Goal: Task Accomplishment & Management: Complete application form

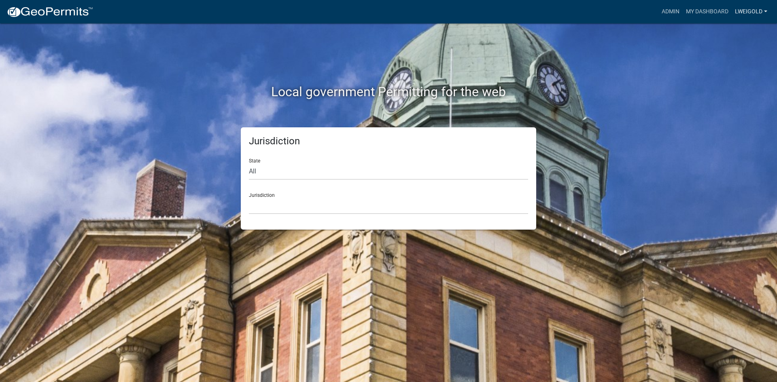
click at [748, 4] on link "lweigold" at bounding box center [750, 11] width 39 height 15
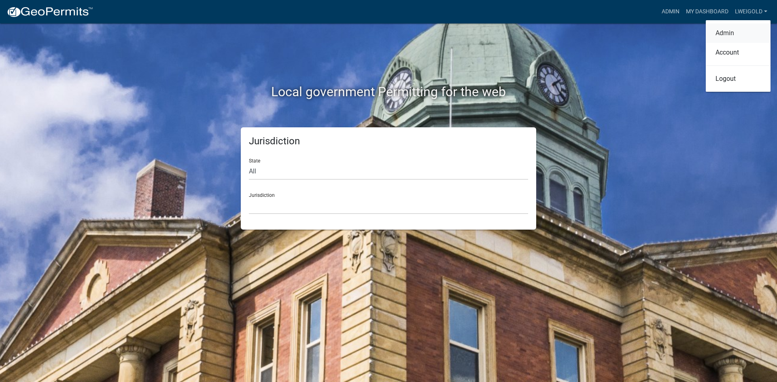
click at [727, 32] on link "Admin" at bounding box center [738, 32] width 65 height 19
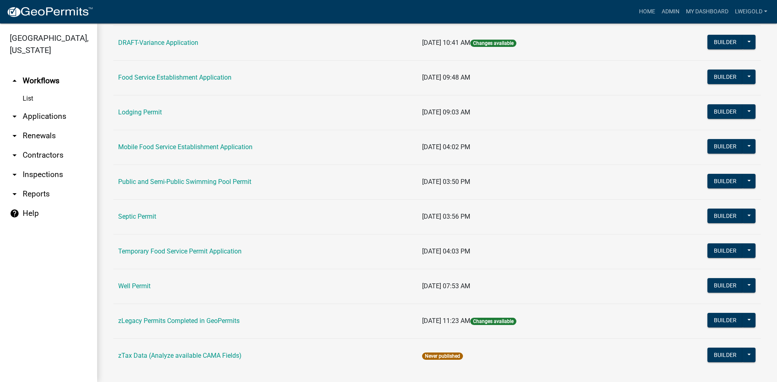
scroll to position [372, 0]
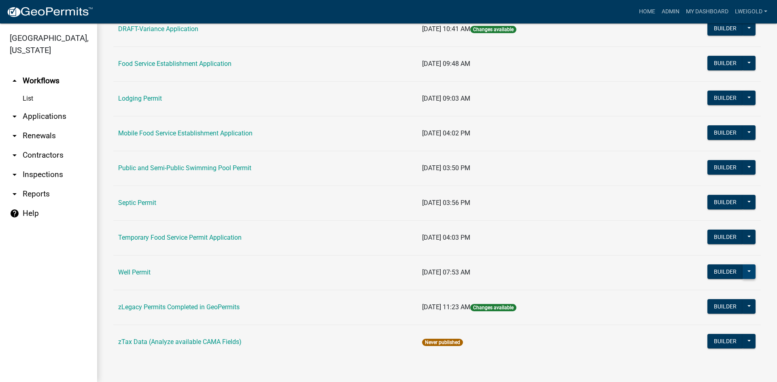
click at [743, 274] on button at bounding box center [748, 272] width 13 height 15
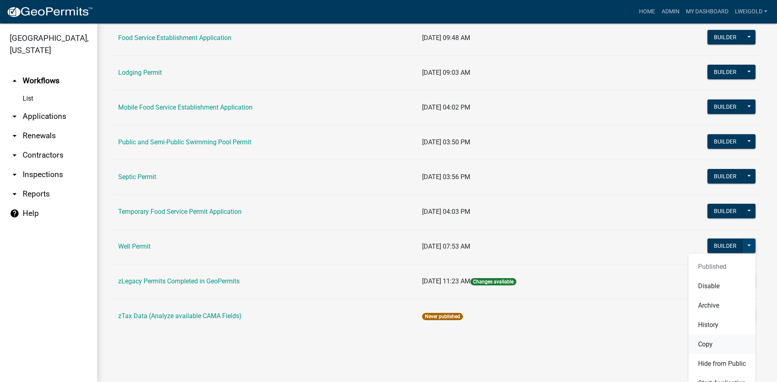
scroll to position [412, 0]
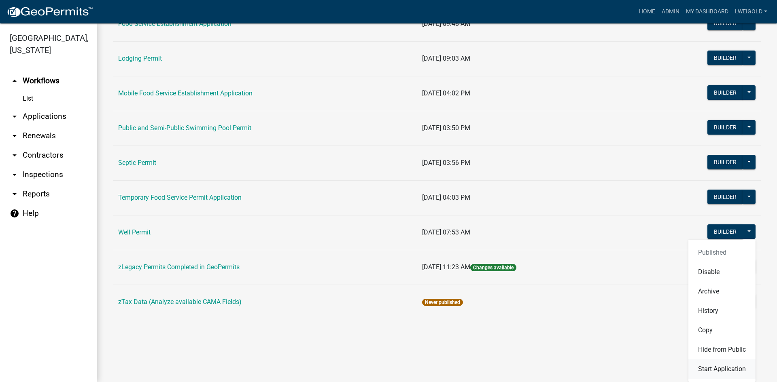
click at [724, 371] on button "Start Application" at bounding box center [721, 369] width 67 height 19
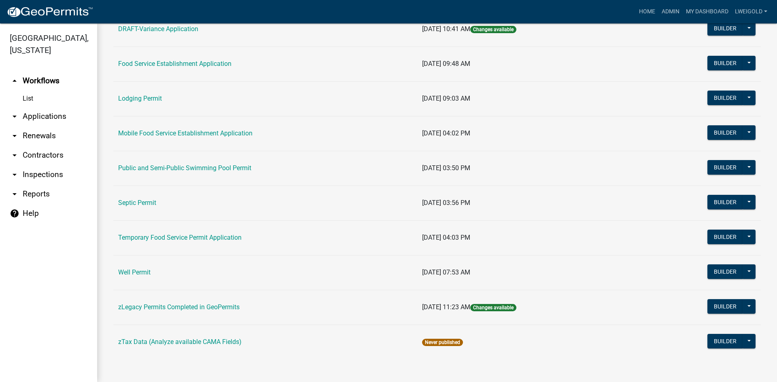
scroll to position [372, 0]
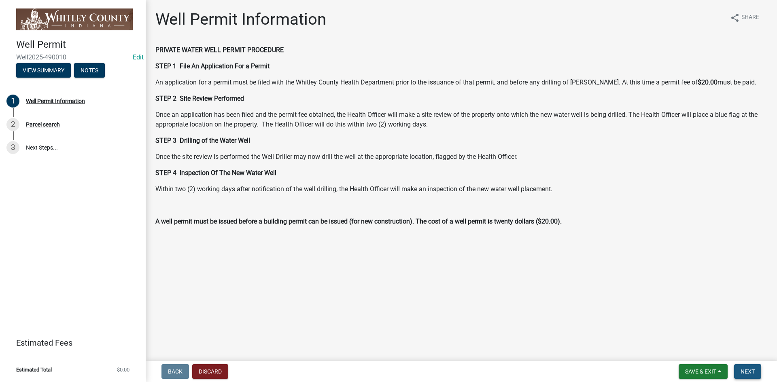
click at [758, 375] on button "Next" at bounding box center [747, 371] width 27 height 15
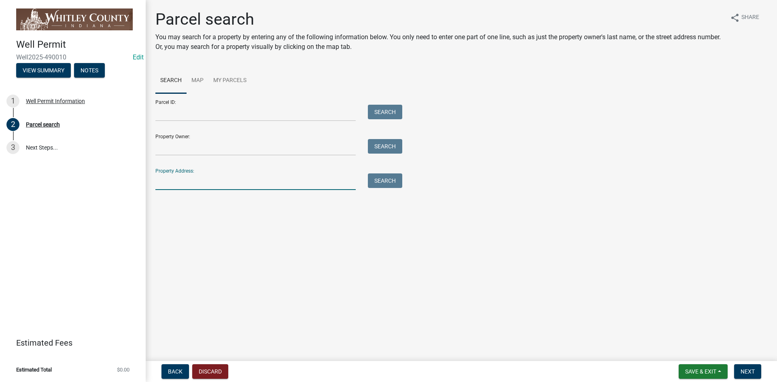
click at [160, 183] on input "Property Address:" at bounding box center [255, 182] width 200 height 17
type input "6131 S"
click at [384, 186] on button "Search" at bounding box center [385, 181] width 34 height 15
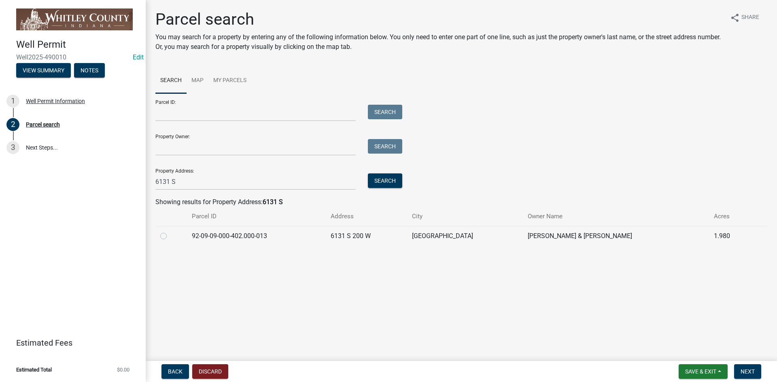
click at [170, 231] on label at bounding box center [170, 231] width 0 height 0
click at [170, 237] on input "radio" at bounding box center [172, 233] width 5 height 5
radio input "true"
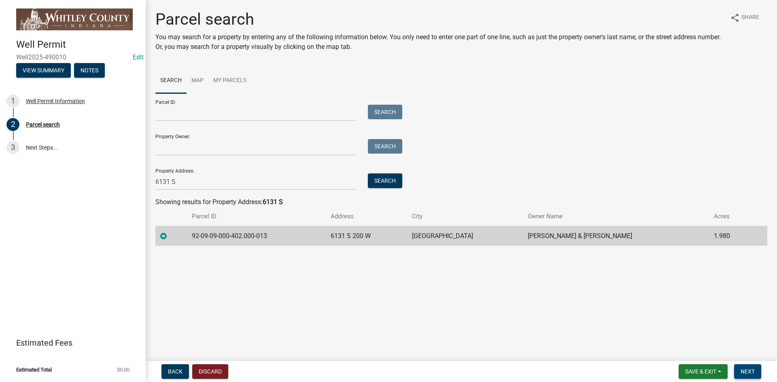
click at [740, 372] on span "Next" at bounding box center [747, 372] width 14 height 6
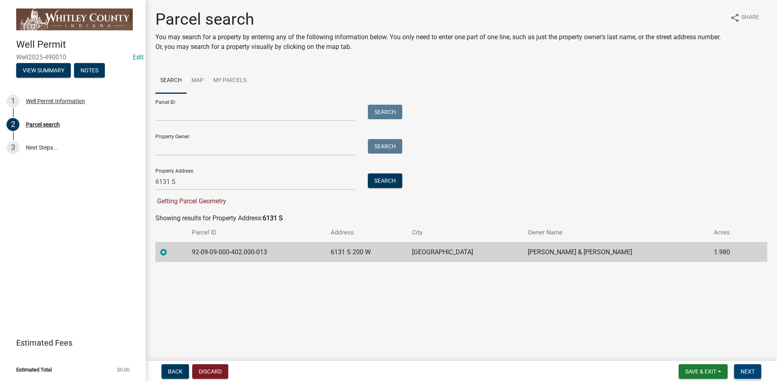
click at [740, 372] on span "Next" at bounding box center [747, 372] width 14 height 6
click at [754, 371] on span "Next" at bounding box center [747, 372] width 14 height 6
click at [754, 373] on span "Next" at bounding box center [747, 372] width 14 height 6
click at [739, 371] on button "Next" at bounding box center [747, 371] width 27 height 15
click at [751, 373] on span "Next" at bounding box center [747, 372] width 14 height 6
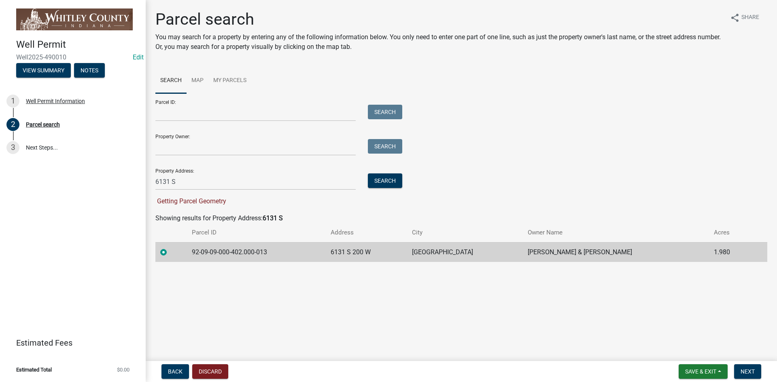
click at [167, 202] on span "Getting Parcel Geometry" at bounding box center [190, 201] width 71 height 8
click at [751, 370] on span "Next" at bounding box center [747, 372] width 14 height 6
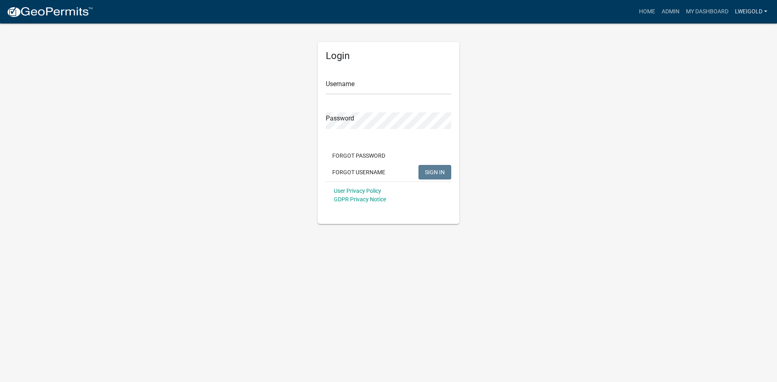
click at [749, 9] on link "lweigold" at bounding box center [750, 11] width 39 height 15
click at [725, 31] on link "Admin" at bounding box center [738, 32] width 65 height 19
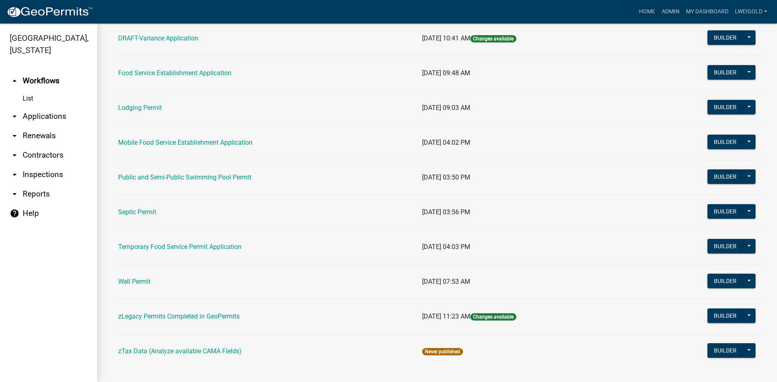
scroll to position [364, 0]
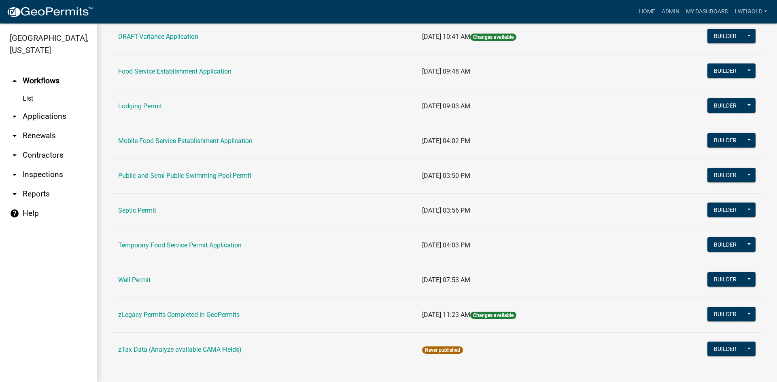
click at [750, 279] on td "Builder Published Disable Archive History Copy Hide from Public Start Applicati…" at bounding box center [699, 280] width 124 height 35
click at [745, 279] on button at bounding box center [748, 279] width 13 height 15
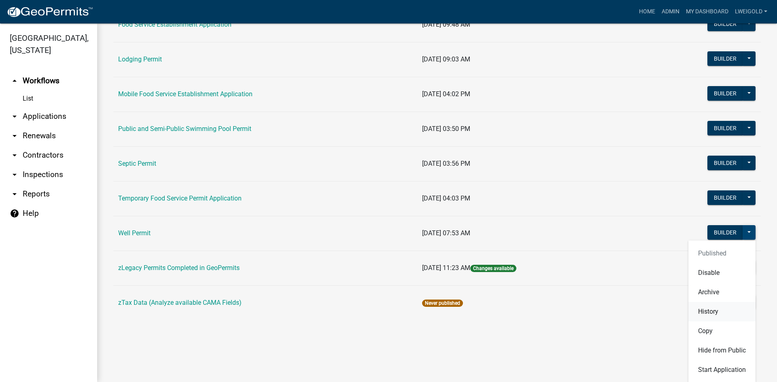
scroll to position [412, 0]
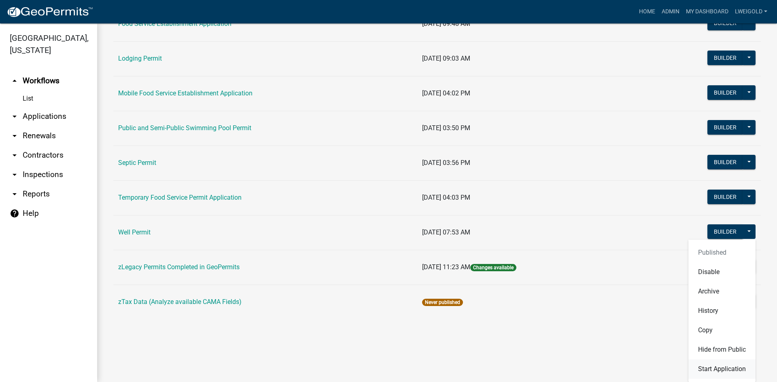
click at [714, 371] on button "Start Application" at bounding box center [721, 369] width 67 height 19
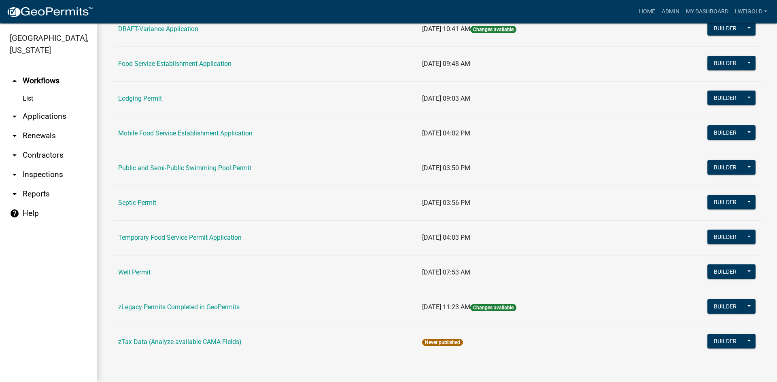
scroll to position [372, 0]
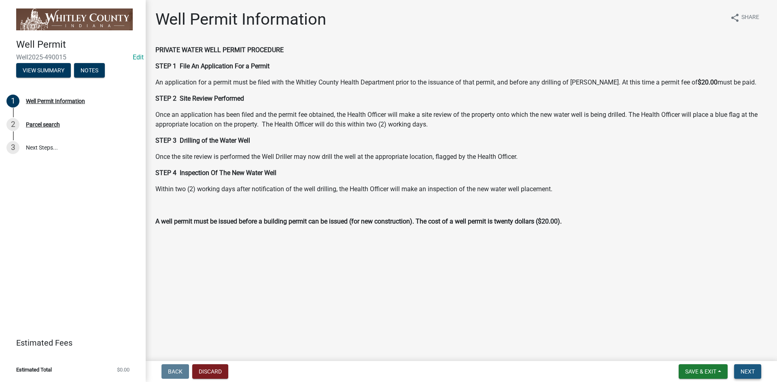
click at [752, 371] on span "Next" at bounding box center [747, 372] width 14 height 6
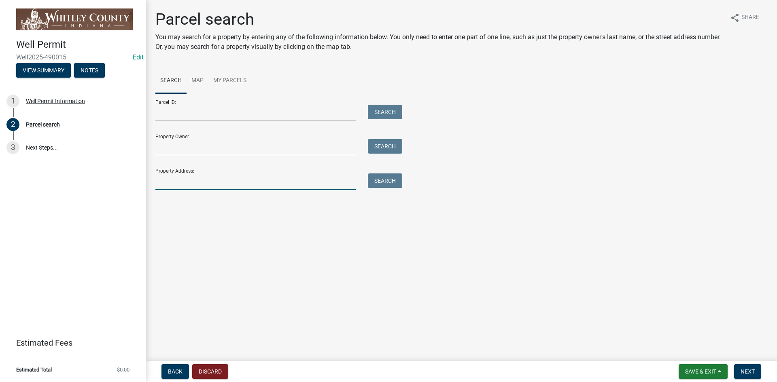
click at [187, 180] on input "Property Address:" at bounding box center [255, 182] width 200 height 17
type input "6131 S"
click at [377, 182] on button "Search" at bounding box center [385, 181] width 34 height 15
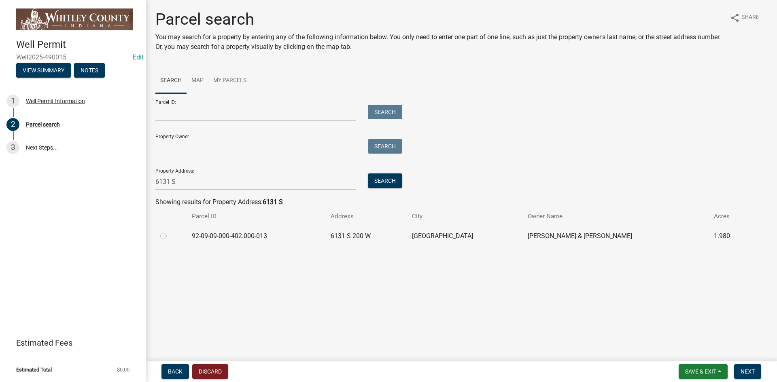
click at [170, 231] on label at bounding box center [170, 231] width 0 height 0
click at [170, 237] on input "radio" at bounding box center [172, 233] width 5 height 5
radio input "true"
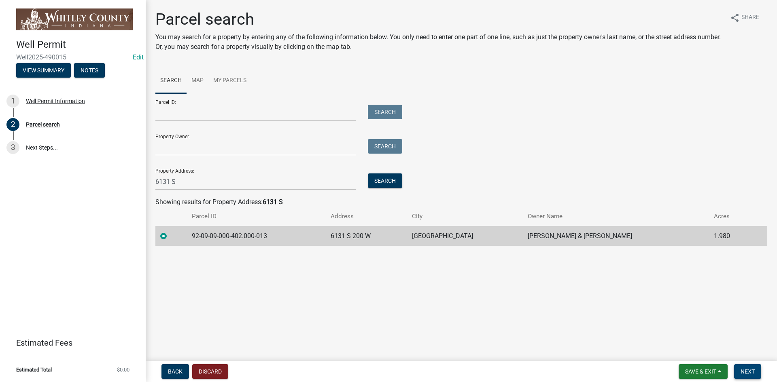
click at [750, 372] on span "Next" at bounding box center [747, 372] width 14 height 6
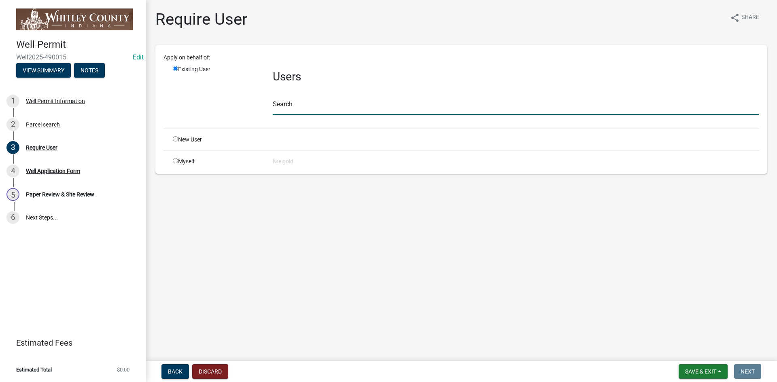
click at [278, 107] on input "text" at bounding box center [516, 106] width 486 height 17
type input "WhitleyH"
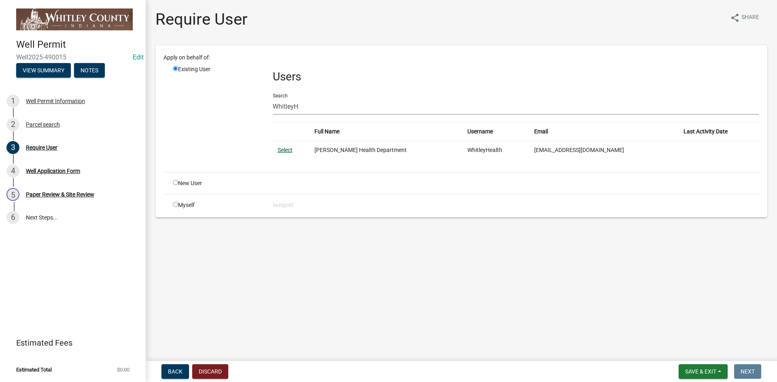
click at [286, 148] on link "Select" at bounding box center [285, 150] width 15 height 6
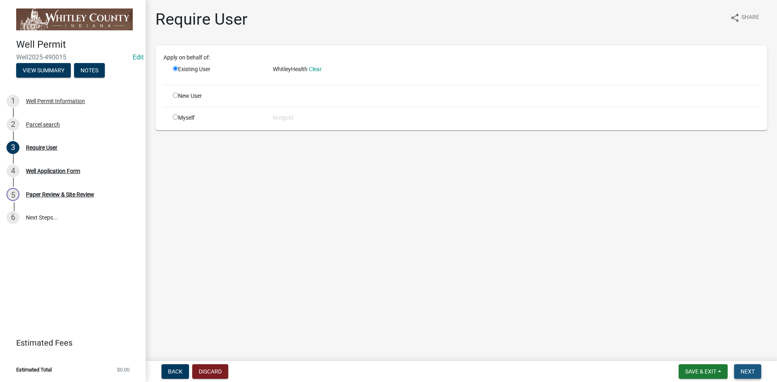
click at [748, 375] on button "Next" at bounding box center [747, 371] width 27 height 15
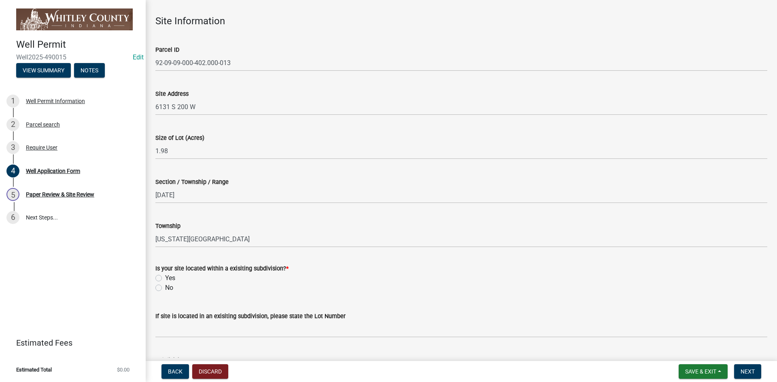
scroll to position [162, 0]
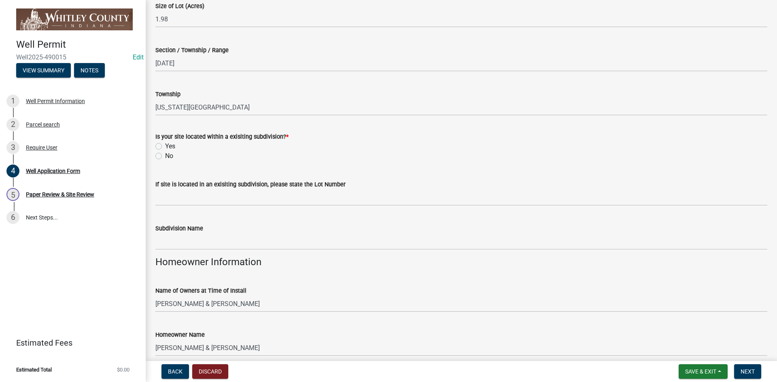
click at [165, 157] on label "No" at bounding box center [169, 156] width 8 height 10
click at [165, 157] on input "No" at bounding box center [167, 153] width 5 height 5
radio input "true"
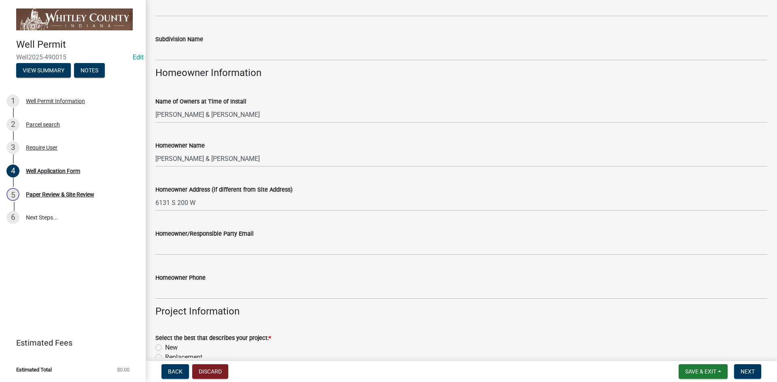
scroll to position [364, 0]
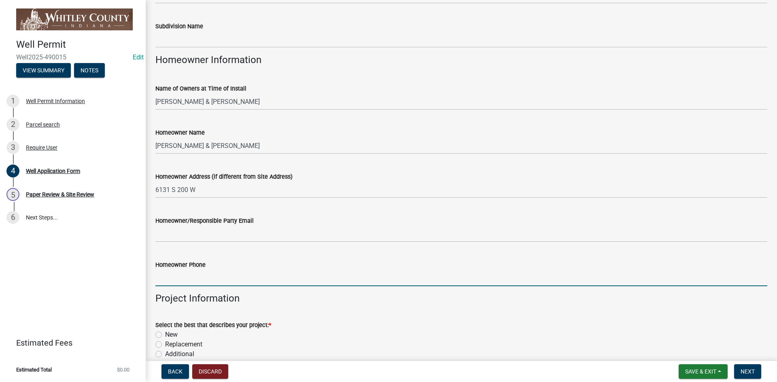
click at [173, 278] on input "Homeowner Phone" at bounding box center [461, 278] width 612 height 17
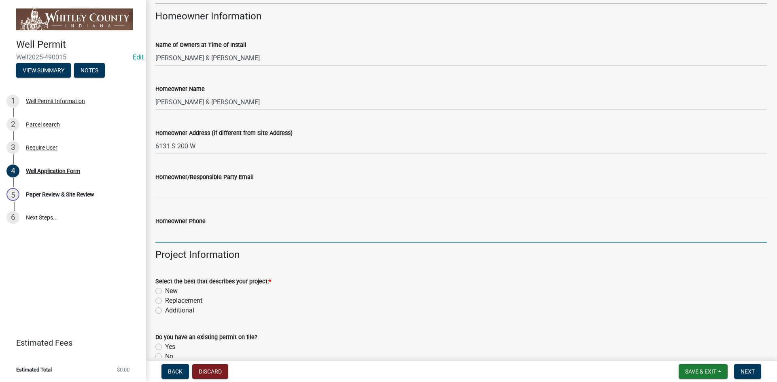
scroll to position [485, 0]
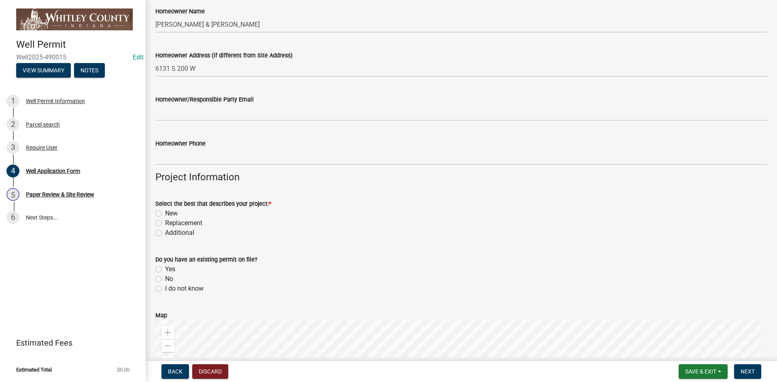
click at [165, 222] on label "Replacement" at bounding box center [183, 223] width 37 height 10
click at [165, 222] on input "Replacement" at bounding box center [167, 220] width 5 height 5
radio input "true"
click at [165, 279] on label "No" at bounding box center [169, 279] width 8 height 10
click at [165, 279] on input "No" at bounding box center [167, 276] width 5 height 5
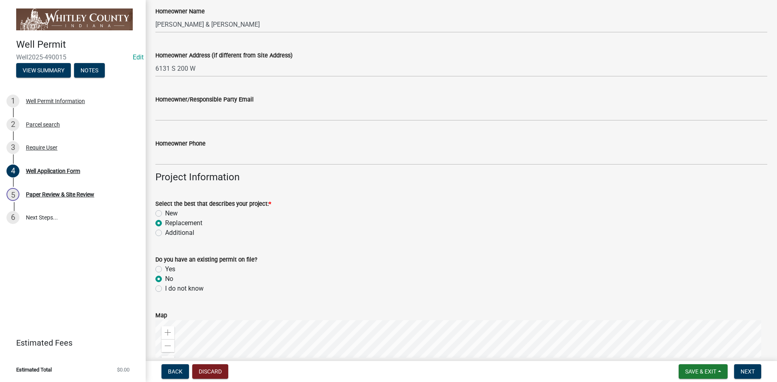
radio input "true"
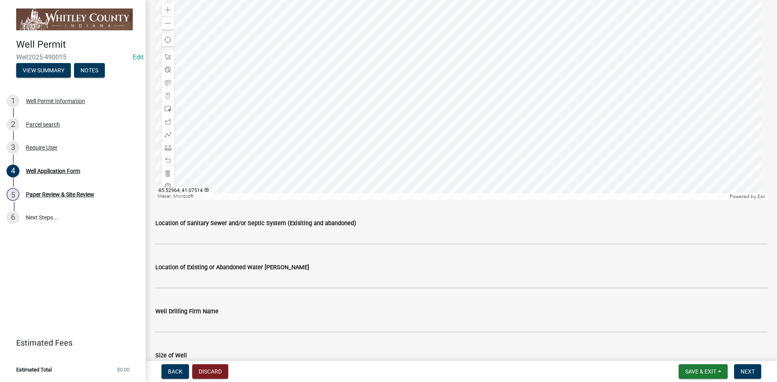
scroll to position [809, 0]
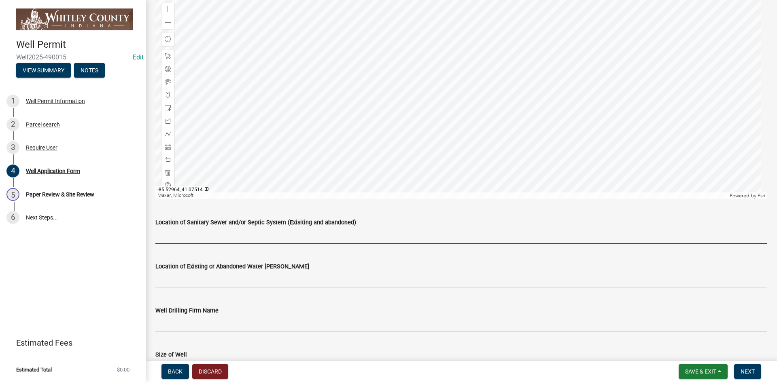
click at [171, 234] on input "Location of Sanitary Sewer and/or Septic System (Exisiting and abandoned)" at bounding box center [461, 235] width 612 height 17
type input "East side of house"
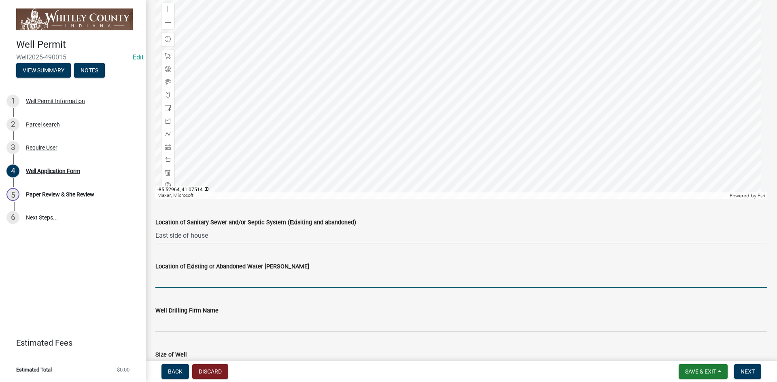
click at [183, 284] on input "Location of Existing or Abandoned Water Wells" at bounding box center [461, 279] width 612 height 17
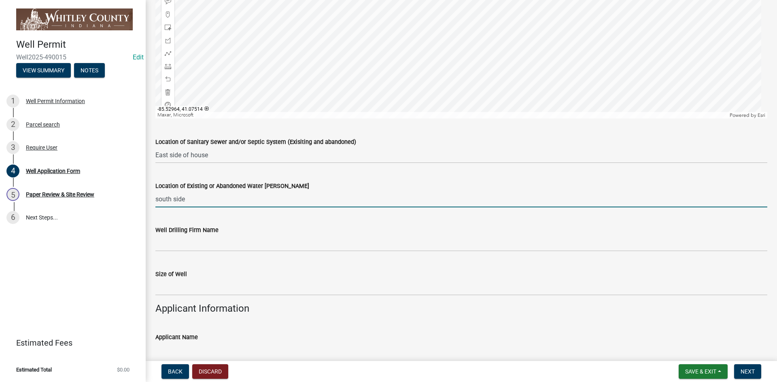
scroll to position [890, 0]
type input "south side"
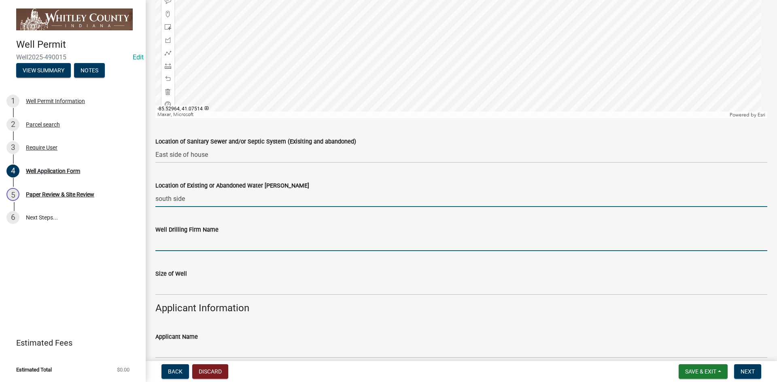
click at [195, 242] on input "Well Drilling Firm Name" at bounding box center [461, 243] width 612 height 17
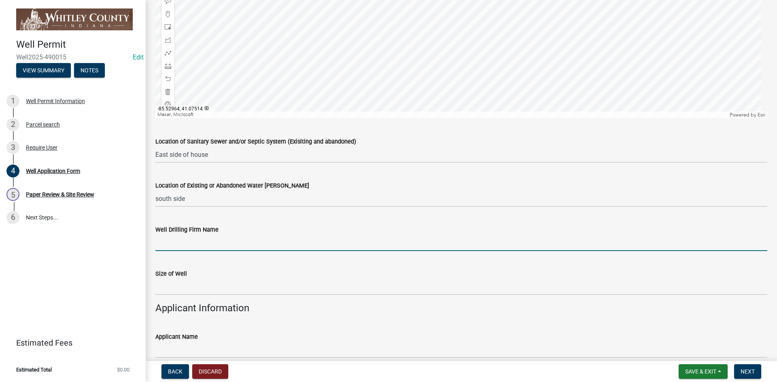
type input "Hollenbaugh Well Drilling"
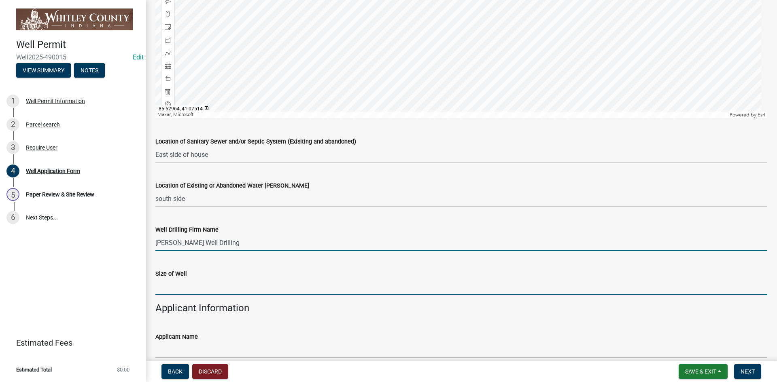
click at [165, 290] on input "text" at bounding box center [461, 287] width 612 height 17
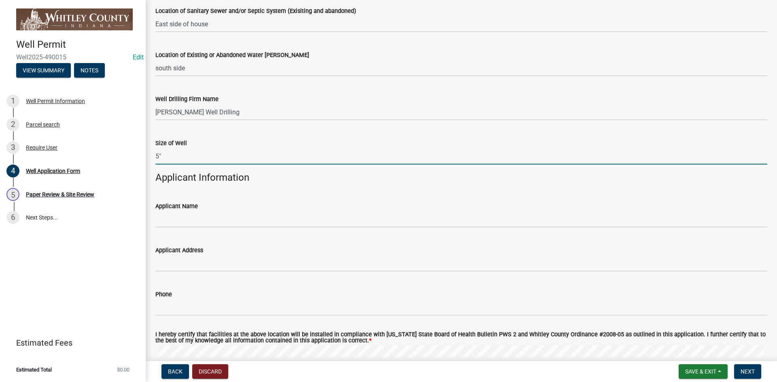
scroll to position [1052, 0]
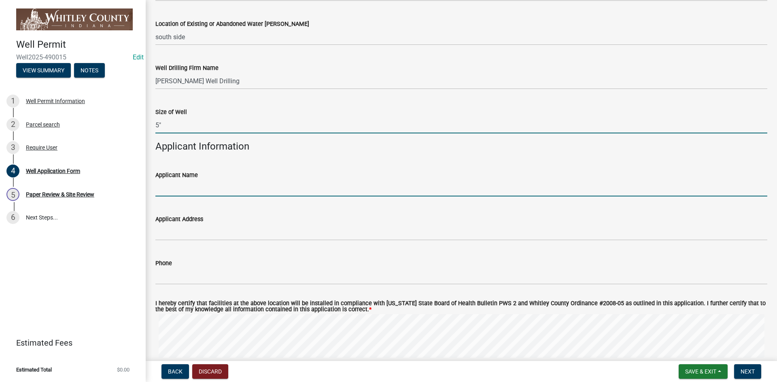
type input "5"
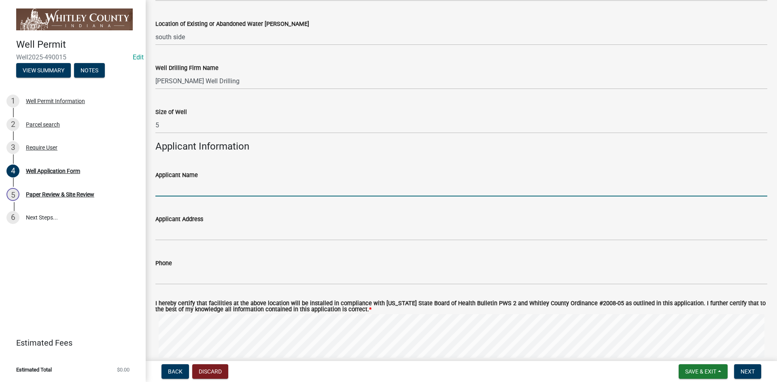
click at [161, 190] on input "Applicant Name" at bounding box center [461, 188] width 612 height 17
type input "Adam Taylor"
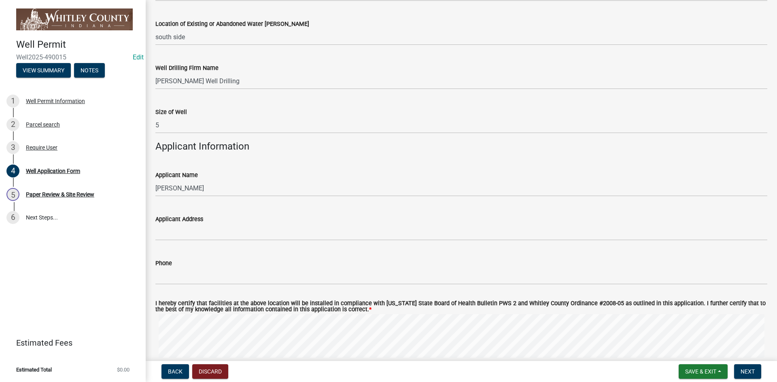
click at [161, 223] on div "Applicant Address" at bounding box center [461, 219] width 612 height 10
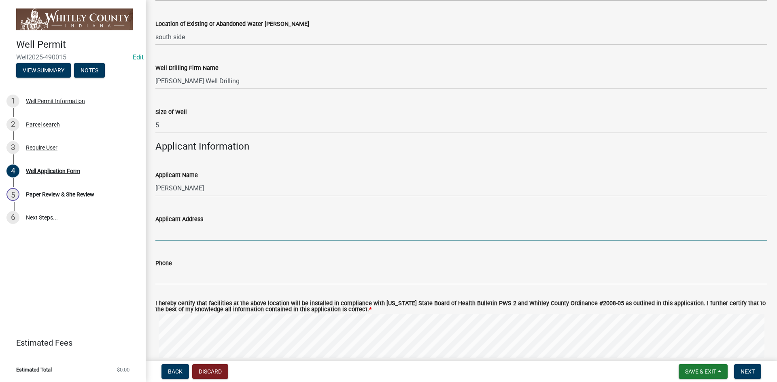
click at [160, 230] on input "Applicant Address" at bounding box center [461, 232] width 612 height 17
type input "3"
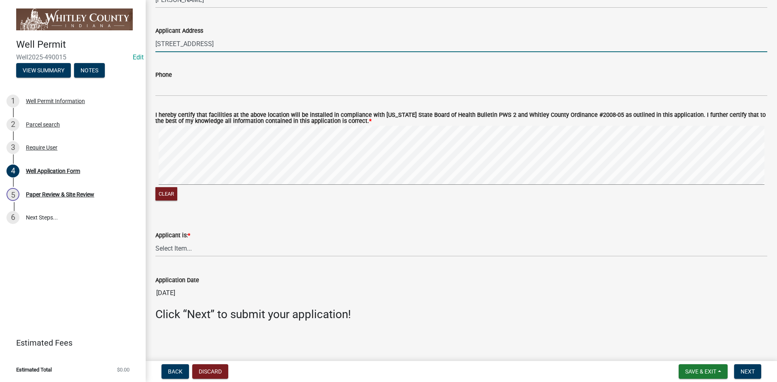
scroll to position [1242, 0]
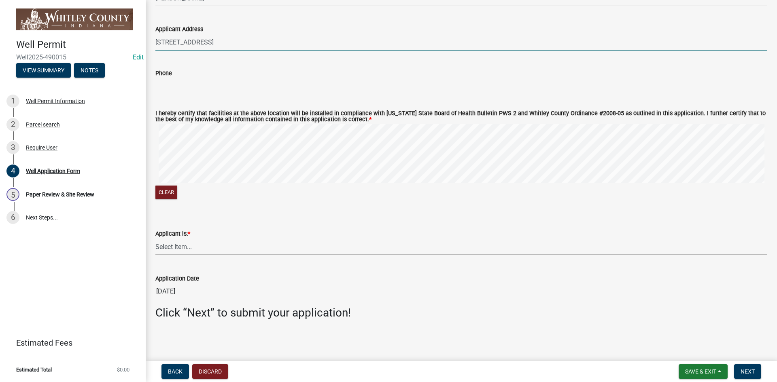
type input "6131 S 200 W Columbia City, In"
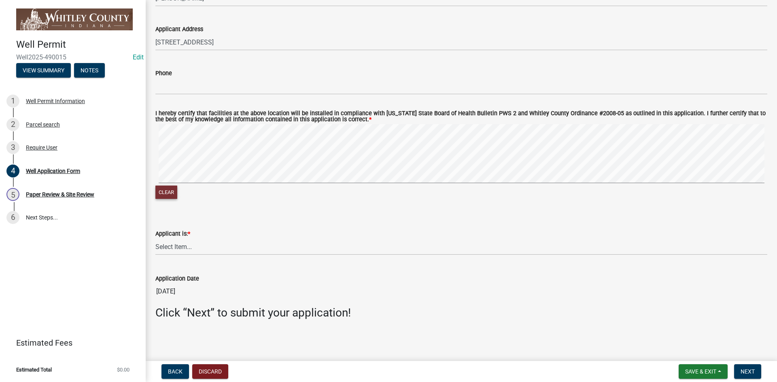
drag, startPoint x: 163, startPoint y: 194, endPoint x: 168, endPoint y: 187, distance: 8.1
click at [164, 193] on button "Clear" at bounding box center [166, 192] width 22 height 13
click at [172, 248] on select "Select Item... Owner Contractor Builder" at bounding box center [461, 247] width 612 height 17
click at [155, 239] on select "Select Item... Owner Contractor Builder" at bounding box center [461, 247] width 612 height 17
select select "e178e561-d893-4f30-b487-8ebb6532a1d4"
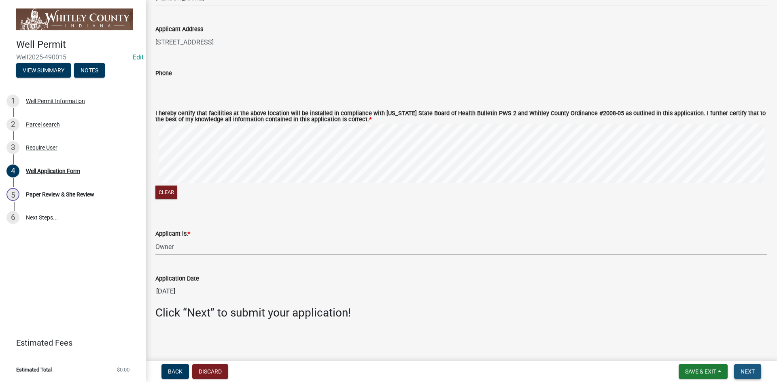
click at [745, 369] on span "Next" at bounding box center [747, 372] width 14 height 6
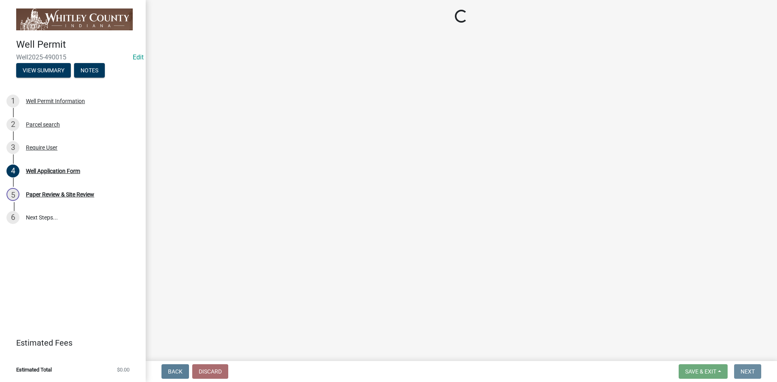
scroll to position [0, 0]
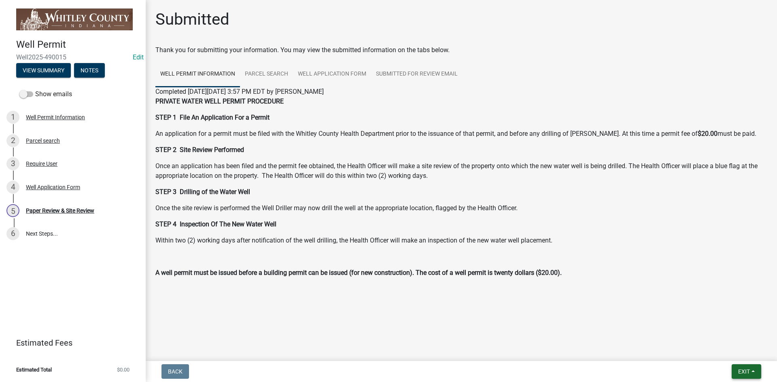
click at [742, 367] on button "Exit" at bounding box center [746, 371] width 30 height 15
click at [573, 327] on main "Submitted Thank you for submitting your information. You may view the submitted…" at bounding box center [461, 179] width 631 height 358
click at [66, 210] on div "Paper Review & Site Review" at bounding box center [60, 211] width 68 height 6
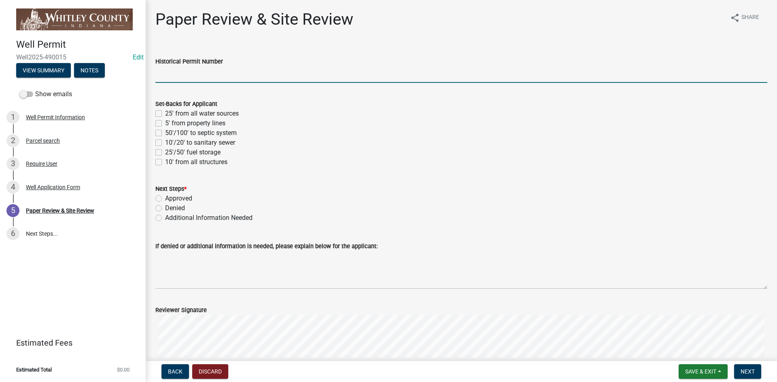
click at [166, 76] on input "Historical Permit Number" at bounding box center [461, 74] width 612 height 17
type input "7598"
click at [165, 132] on label "50'/100' to septic system" at bounding box center [201, 133] width 72 height 10
click at [165, 132] on input "50'/100' to septic system" at bounding box center [167, 130] width 5 height 5
checkbox input "true"
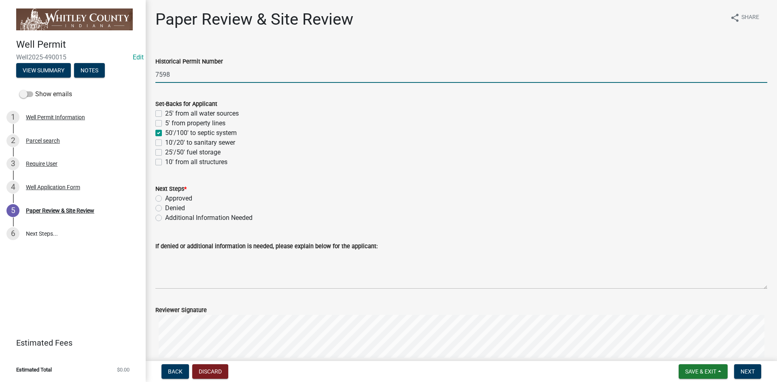
checkbox input "false"
checkbox input "true"
checkbox input "false"
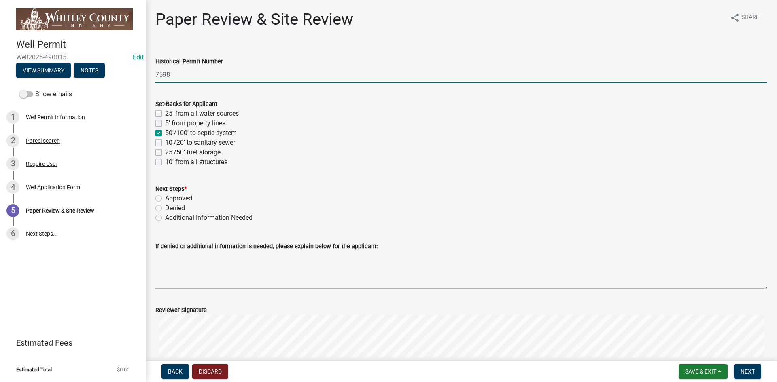
checkbox input "false"
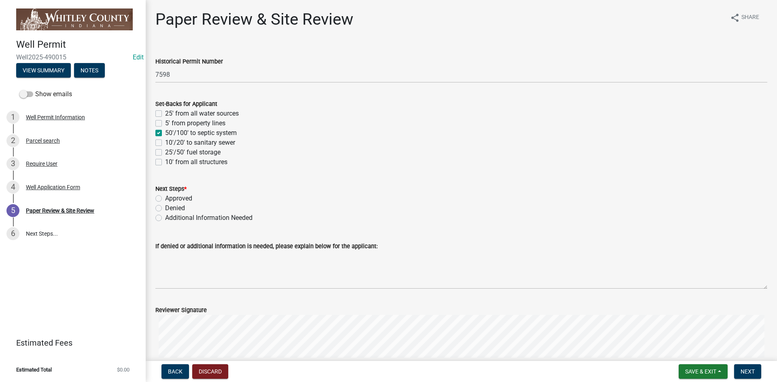
click at [165, 123] on label "5' from property lines" at bounding box center [195, 124] width 60 height 10
click at [165, 123] on input "5' from property lines" at bounding box center [167, 121] width 5 height 5
checkbox input "true"
checkbox input "false"
checkbox input "true"
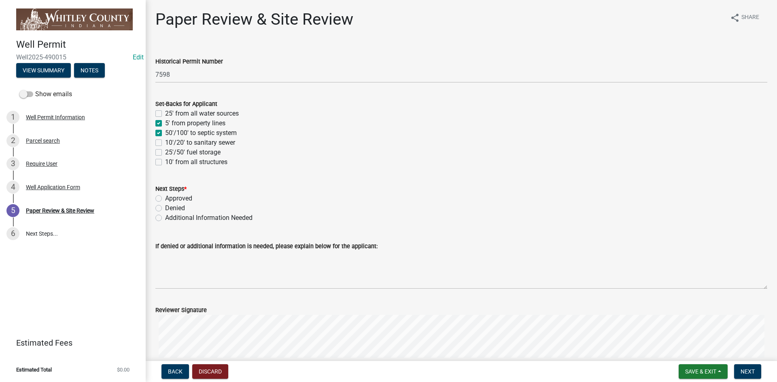
checkbox input "true"
checkbox input "false"
click at [165, 161] on label "10' from all structures" at bounding box center [196, 162] width 62 height 10
click at [165, 161] on input "10' from all structures" at bounding box center [167, 159] width 5 height 5
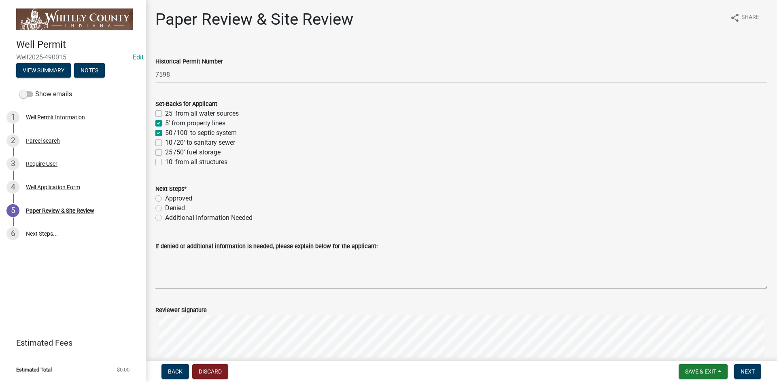
checkbox input "true"
checkbox input "false"
checkbox input "true"
checkbox input "false"
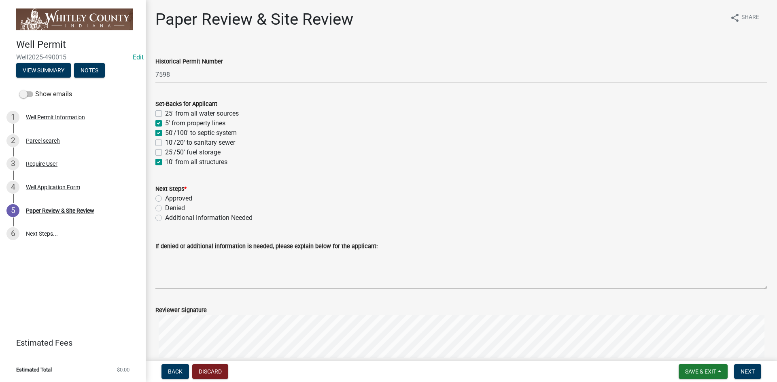
checkbox input "false"
checkbox input "true"
click at [165, 197] on label "Approved" at bounding box center [178, 199] width 27 height 10
click at [165, 197] on input "Approved" at bounding box center [167, 196] width 5 height 5
radio input "true"
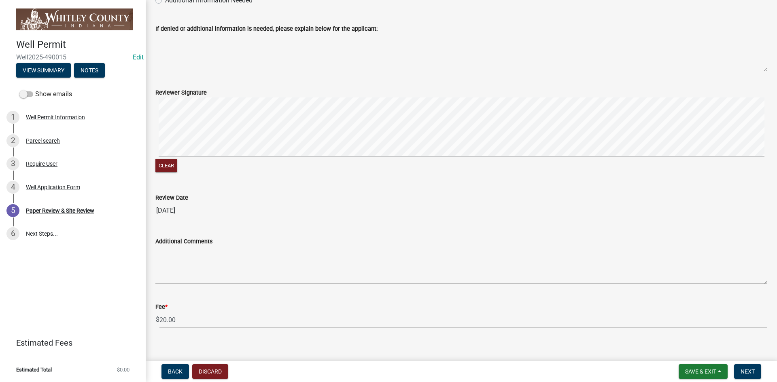
scroll to position [227, 0]
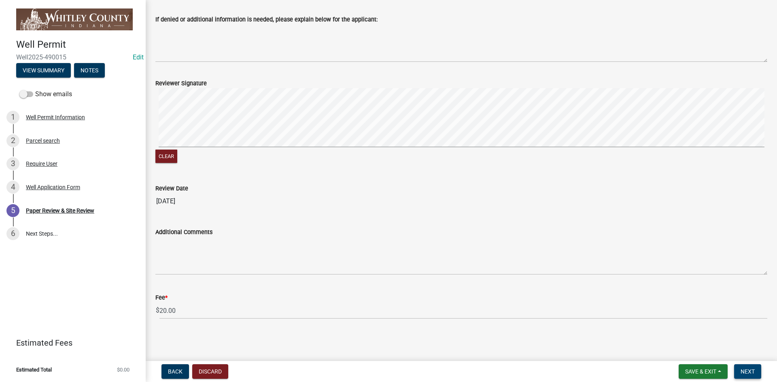
click at [743, 370] on span "Next" at bounding box center [747, 372] width 14 height 6
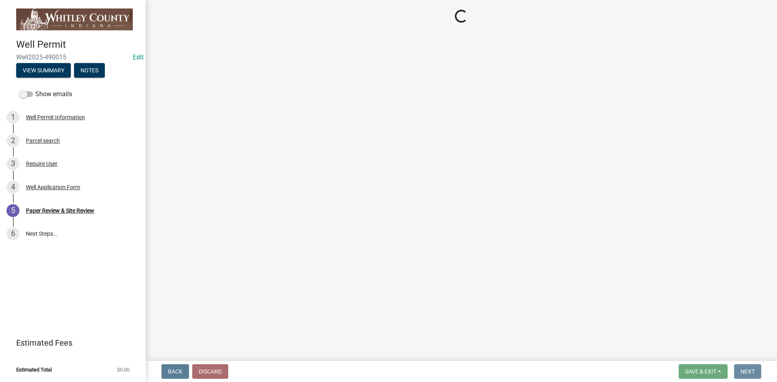
scroll to position [0, 0]
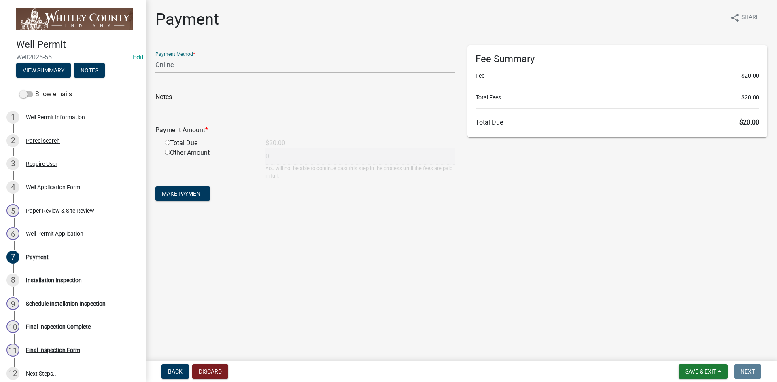
click at [165, 65] on select "Credit Card POS Check Cash Online" at bounding box center [305, 65] width 300 height 17
select select "0: 2"
click at [155, 57] on select "Credit Card POS Check Cash Online" at bounding box center [305, 65] width 300 height 17
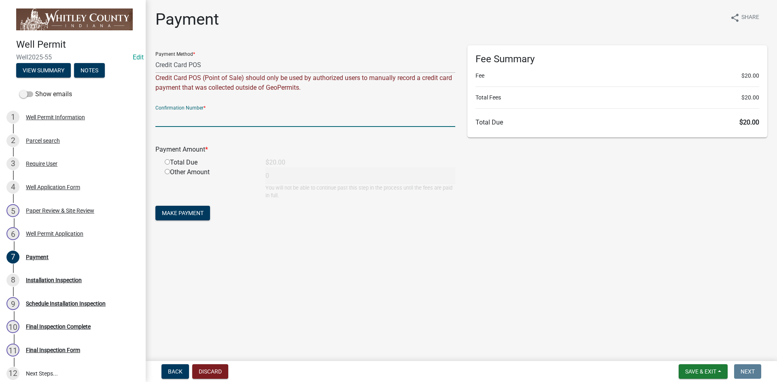
click at [165, 124] on input "text" at bounding box center [305, 118] width 300 height 17
type input "000000"
click at [167, 161] on input "radio" at bounding box center [167, 161] width 5 height 5
radio input "true"
type input "20"
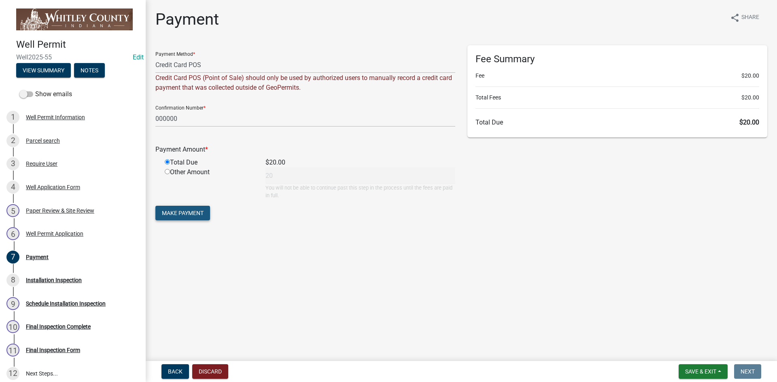
click at [175, 216] on span "Make Payment" at bounding box center [183, 213] width 42 height 6
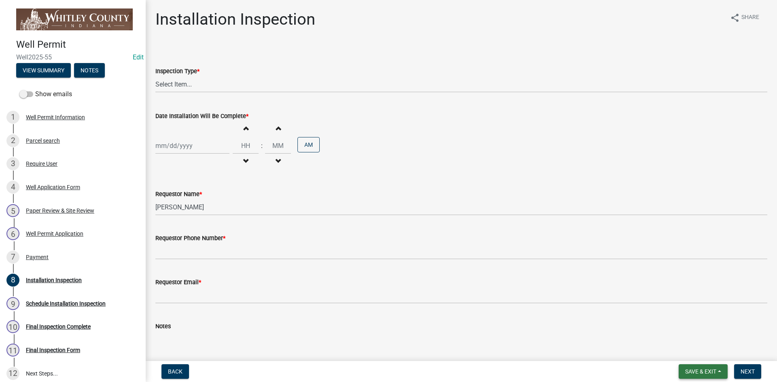
click at [702, 373] on span "Save & Exit" at bounding box center [700, 372] width 31 height 6
click at [698, 352] on button "Save & Exit" at bounding box center [695, 350] width 65 height 19
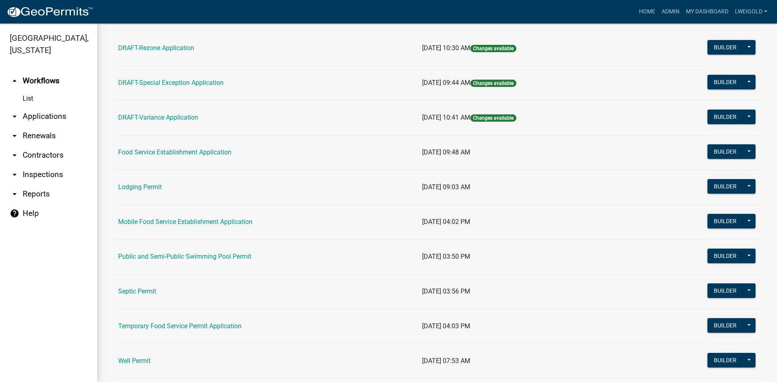
scroll to position [372, 0]
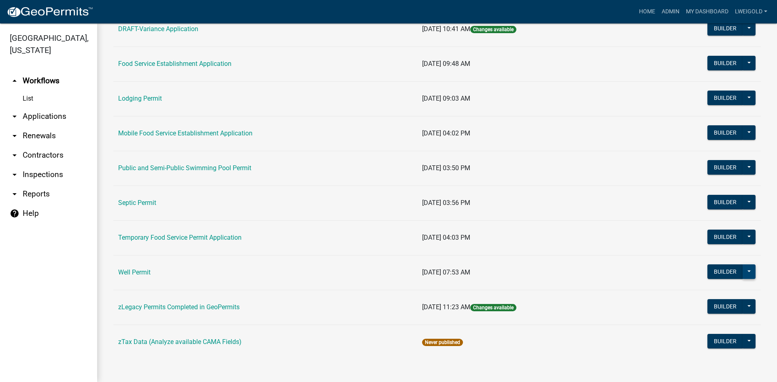
click at [745, 268] on button at bounding box center [748, 272] width 13 height 15
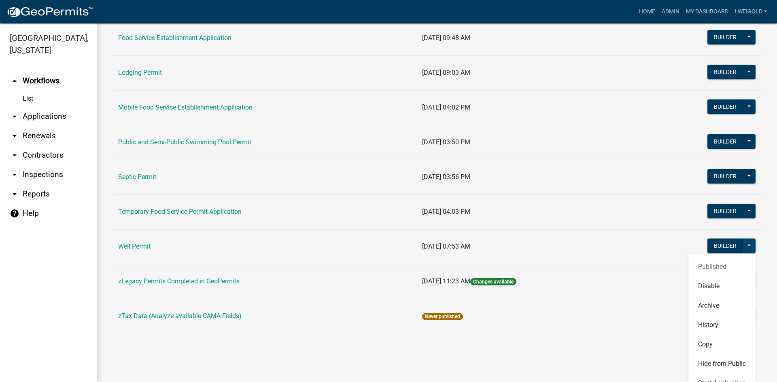
scroll to position [412, 0]
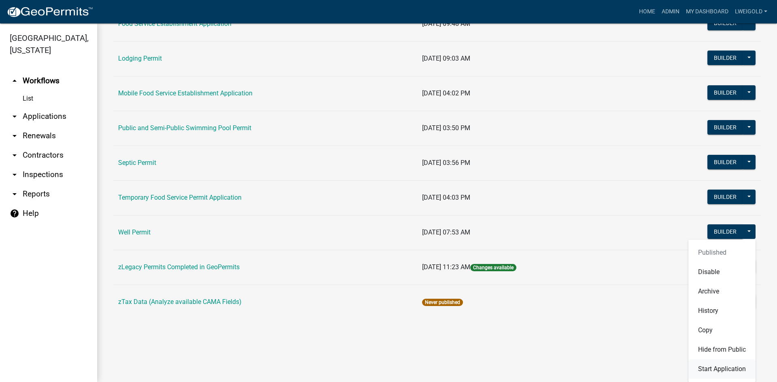
click at [714, 369] on button "Start Application" at bounding box center [721, 369] width 67 height 19
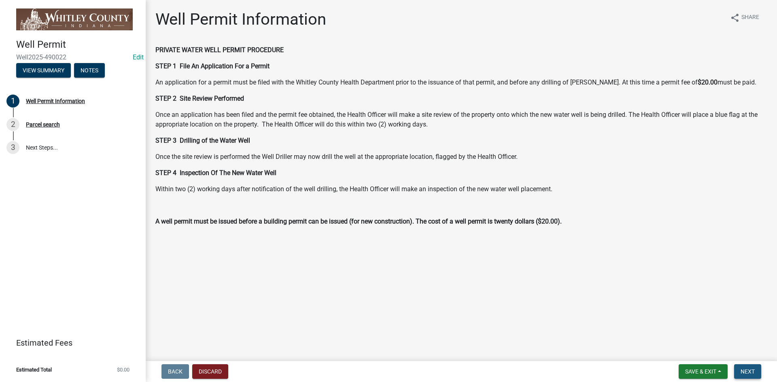
click at [746, 369] on span "Next" at bounding box center [747, 372] width 14 height 6
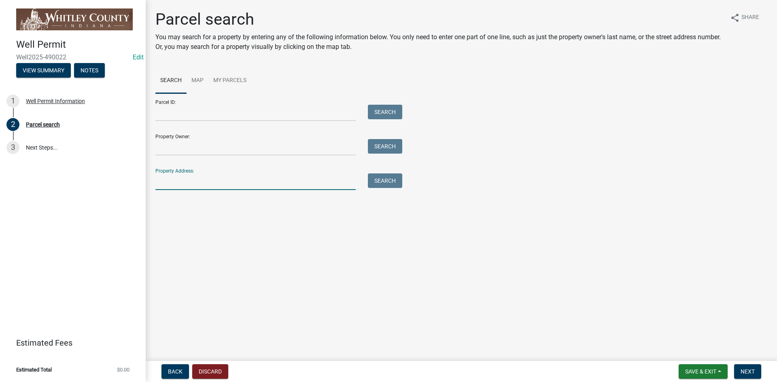
click at [184, 180] on input "Property Address:" at bounding box center [255, 182] width 200 height 17
type input "7990 S"
click at [385, 182] on button "Search" at bounding box center [385, 181] width 34 height 15
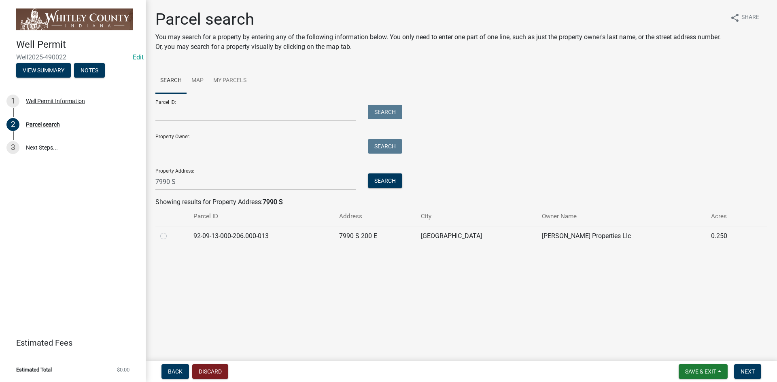
click at [170, 231] on label at bounding box center [170, 231] width 0 height 0
click at [170, 235] on input "radio" at bounding box center [172, 233] width 5 height 5
radio input "true"
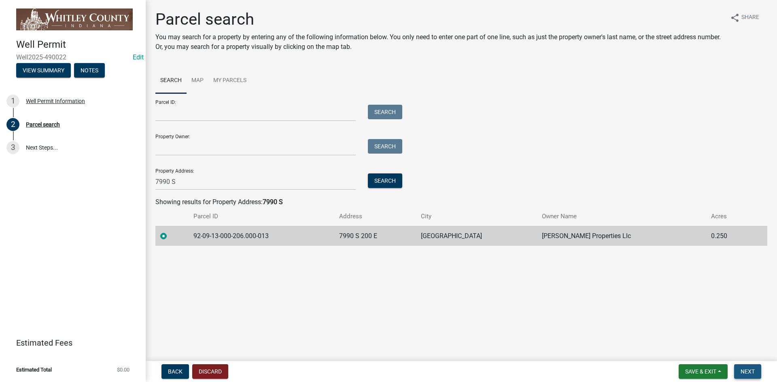
click at [754, 372] on span "Next" at bounding box center [747, 372] width 14 height 6
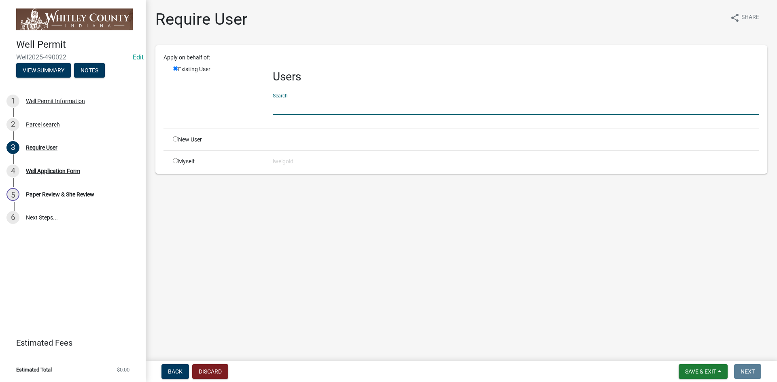
click at [286, 105] on input "text" at bounding box center [516, 106] width 486 height 17
type input "WhitleyH"
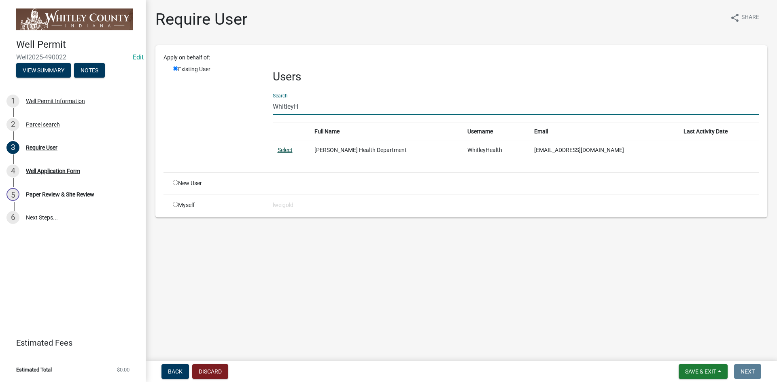
click at [287, 149] on link "Select" at bounding box center [285, 150] width 15 height 6
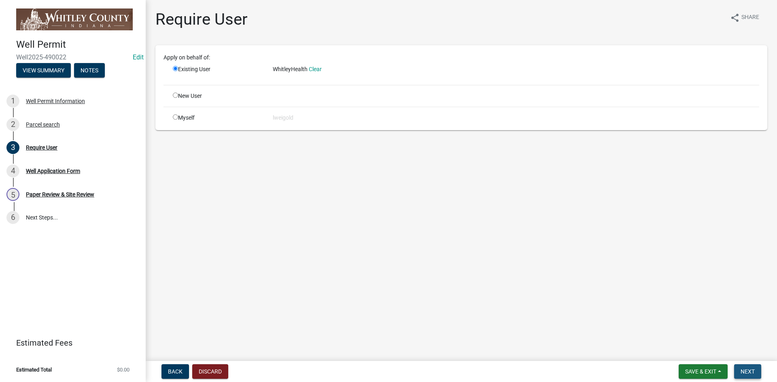
click at [756, 373] on button "Next" at bounding box center [747, 371] width 27 height 15
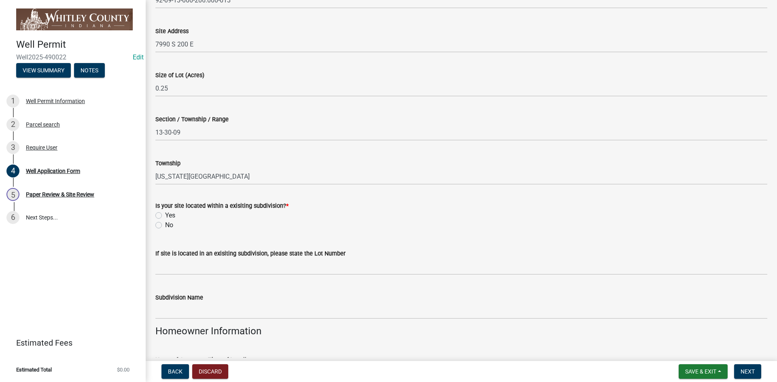
scroll to position [162, 0]
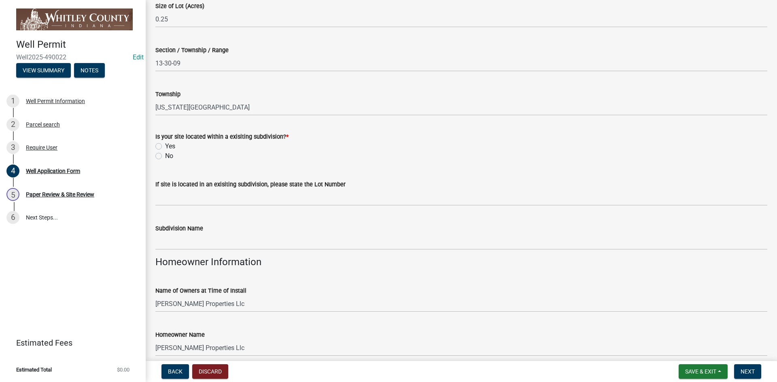
click at [165, 154] on label "No" at bounding box center [169, 156] width 8 height 10
click at [165, 154] on input "No" at bounding box center [167, 153] width 5 height 5
radio input "true"
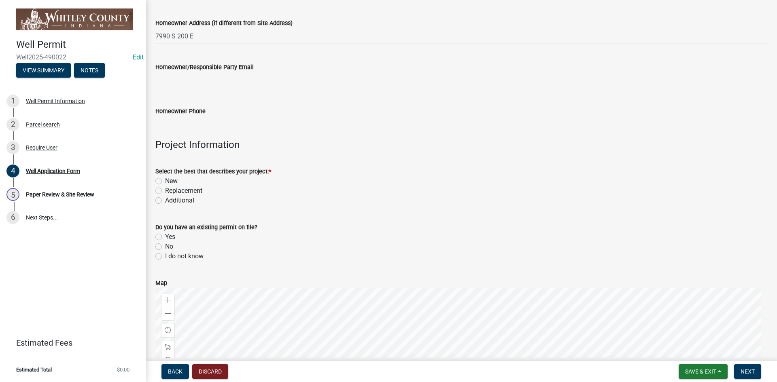
scroll to position [526, 0]
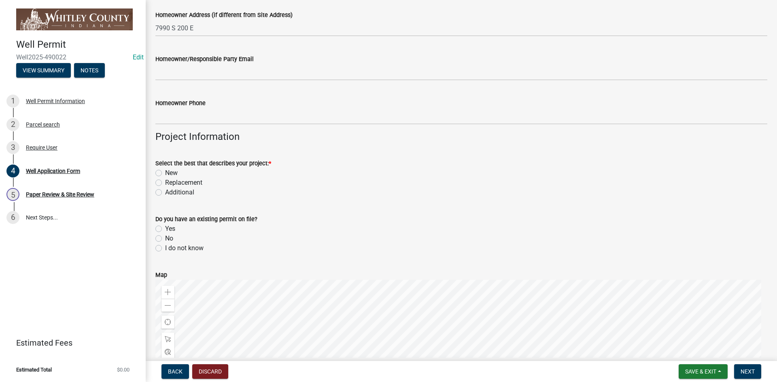
click at [165, 171] on label "New" at bounding box center [171, 173] width 13 height 10
click at [165, 171] on input "New" at bounding box center [167, 170] width 5 height 5
radio input "true"
click at [165, 239] on label "No" at bounding box center [169, 239] width 8 height 10
click at [165, 239] on input "No" at bounding box center [167, 236] width 5 height 5
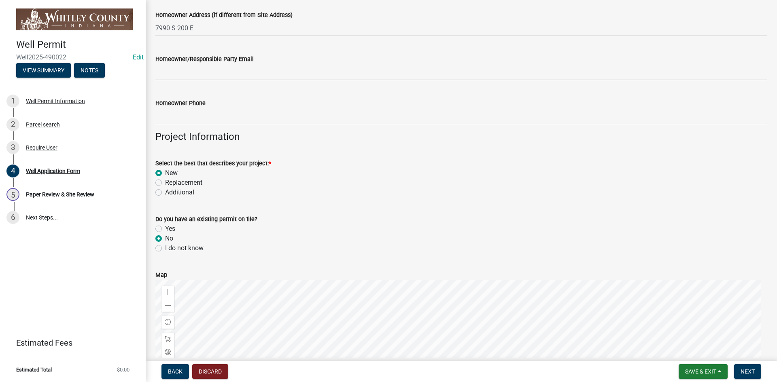
radio input "true"
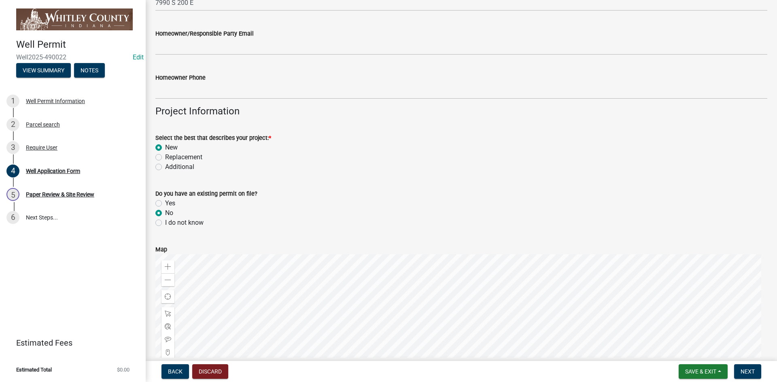
scroll to position [809, 0]
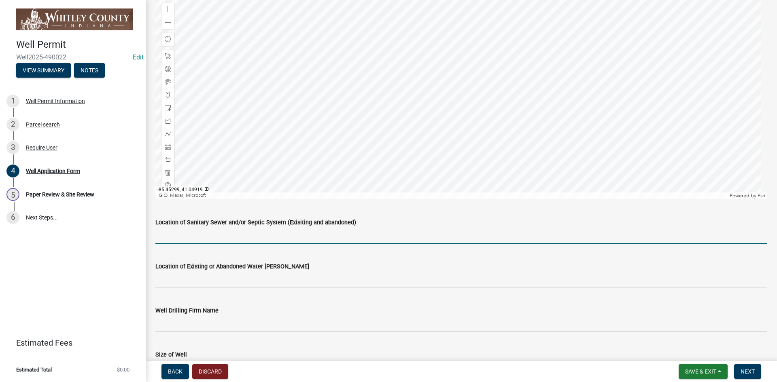
click at [174, 232] on input "Location of Sanitary Sewer and/or Septic System (Exisiting and abandoned)" at bounding box center [461, 235] width 612 height 17
type input "N/A"
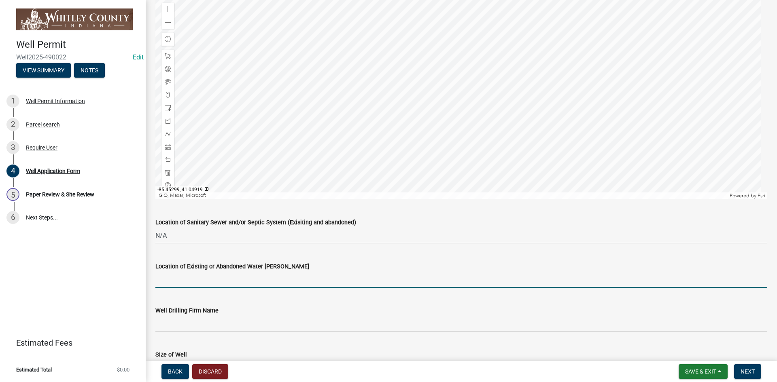
click at [176, 280] on input "Location of Existing or Abandoned Water Wells" at bounding box center [461, 279] width 612 height 17
type input "N/A"
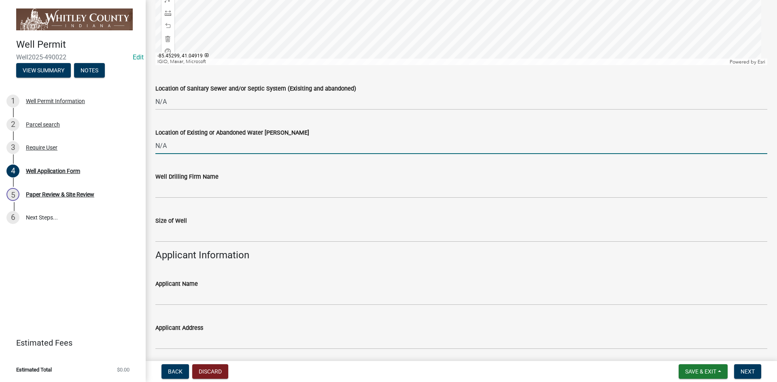
scroll to position [1011, 0]
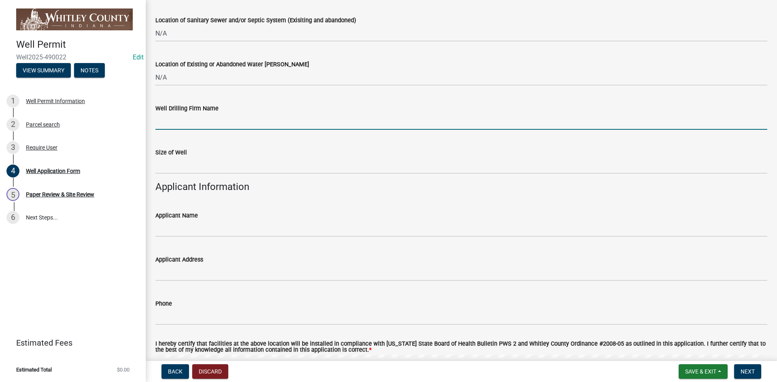
click at [167, 120] on input "Well Drilling Firm Name" at bounding box center [461, 121] width 612 height 17
type input "Hollenbaugh Well Drilling"
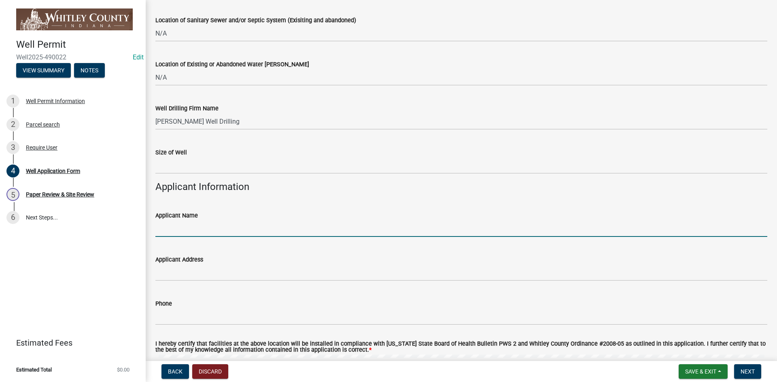
click at [165, 227] on input "Applicant Name" at bounding box center [461, 228] width 612 height 17
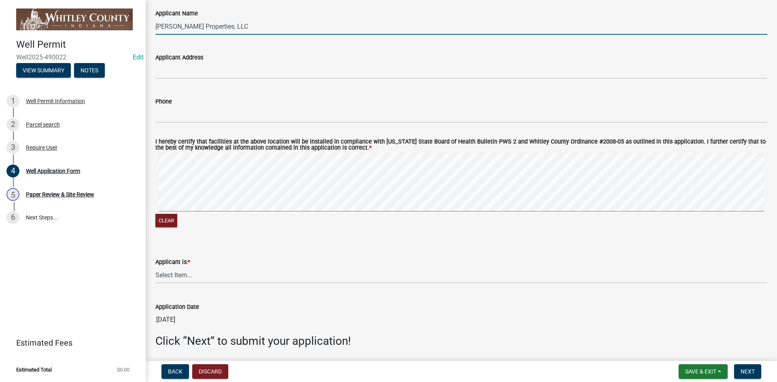
scroll to position [1242, 0]
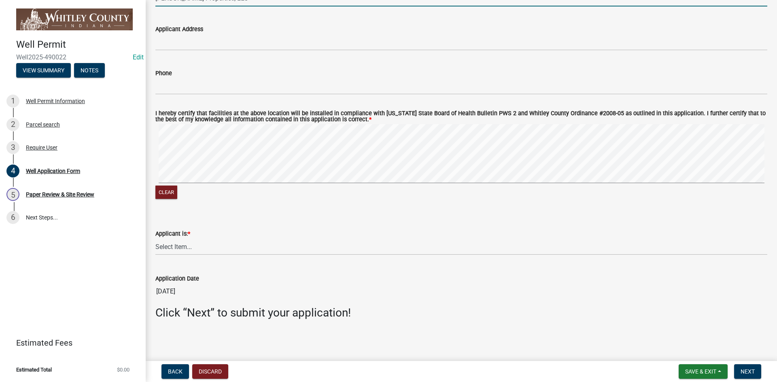
type input "Hollenbaugh Properties, LLC"
click at [176, 245] on select "Select Item... Owner Contractor Builder" at bounding box center [461, 247] width 612 height 17
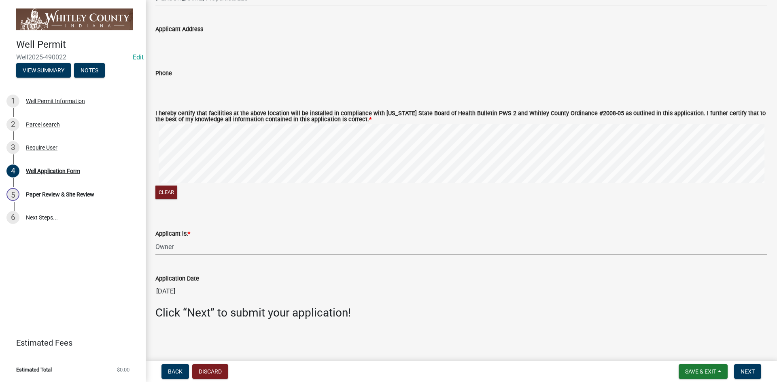
click at [155, 239] on select "Select Item... Owner Contractor Builder" at bounding box center [461, 247] width 612 height 17
select select "e178e561-d893-4f30-b487-8ebb6532a1d4"
click at [752, 371] on span "Next" at bounding box center [747, 372] width 14 height 6
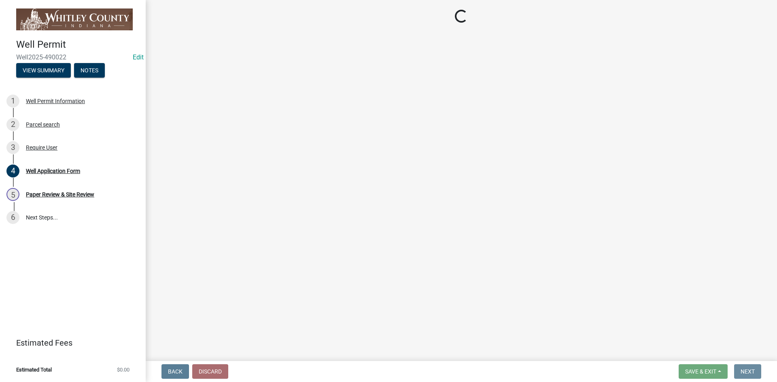
scroll to position [0, 0]
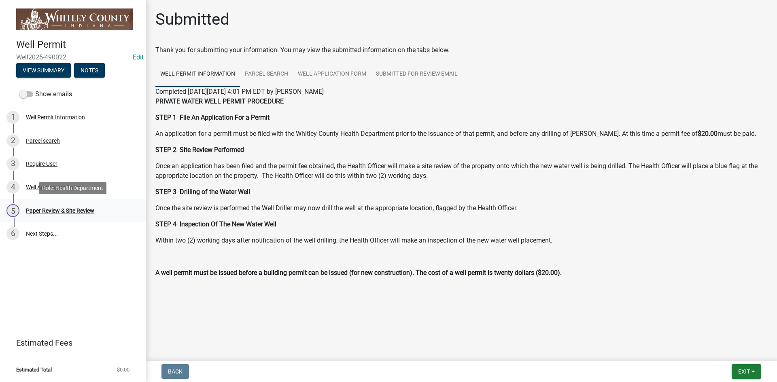
click at [83, 210] on div "Paper Review & Site Review" at bounding box center [60, 211] width 68 height 6
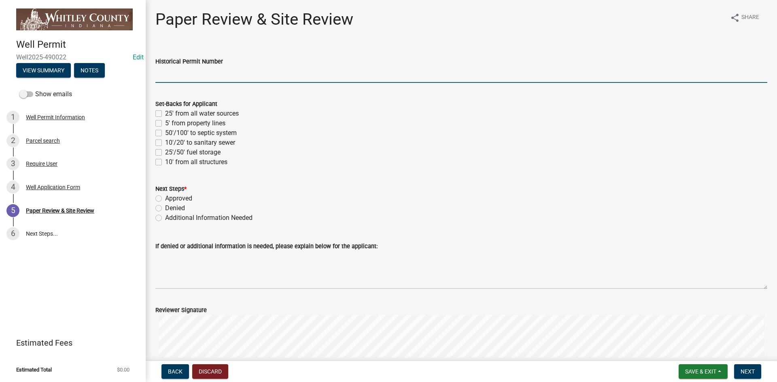
click at [163, 72] on input "Historical Permit Number" at bounding box center [461, 74] width 612 height 17
type input "7597"
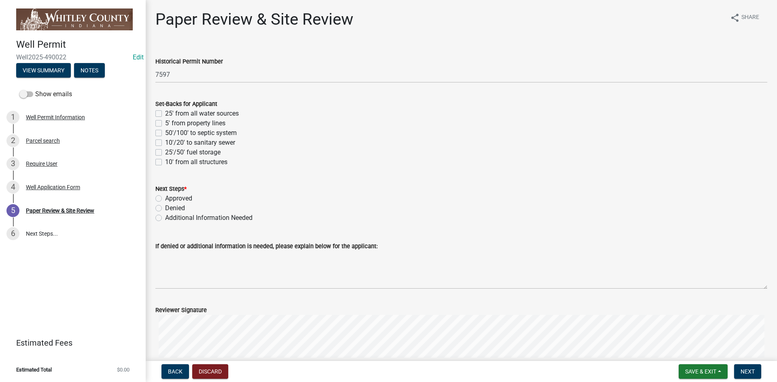
click at [165, 134] on label "50'/100' to septic system" at bounding box center [201, 133] width 72 height 10
click at [165, 133] on input "50'/100' to septic system" at bounding box center [167, 130] width 5 height 5
checkbox input "true"
checkbox input "false"
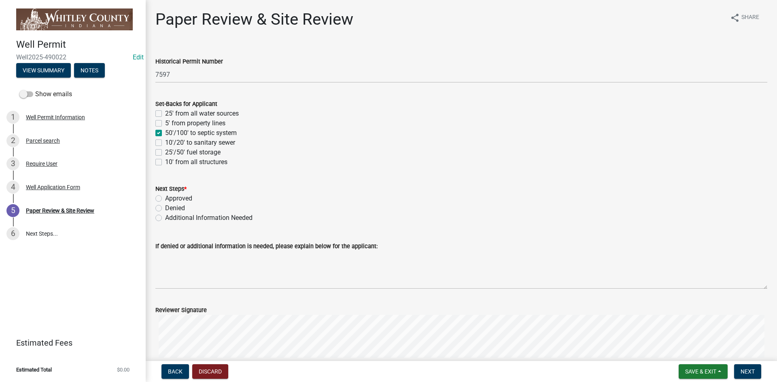
checkbox input "true"
checkbox input "false"
click at [165, 123] on label "5' from property lines" at bounding box center [195, 124] width 60 height 10
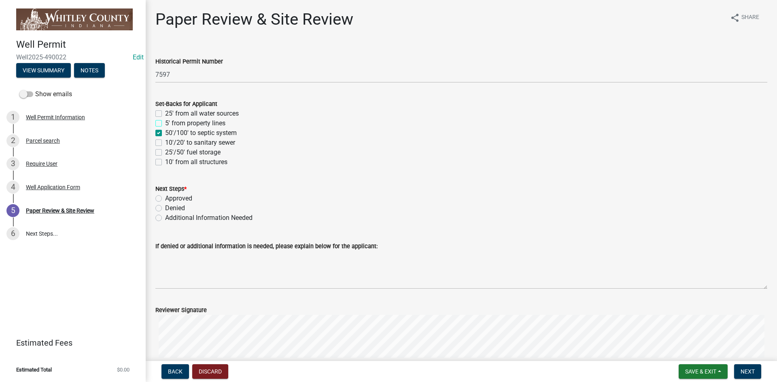
click at [165, 123] on input "5' from property lines" at bounding box center [167, 121] width 5 height 5
checkbox input "true"
checkbox input "false"
checkbox input "true"
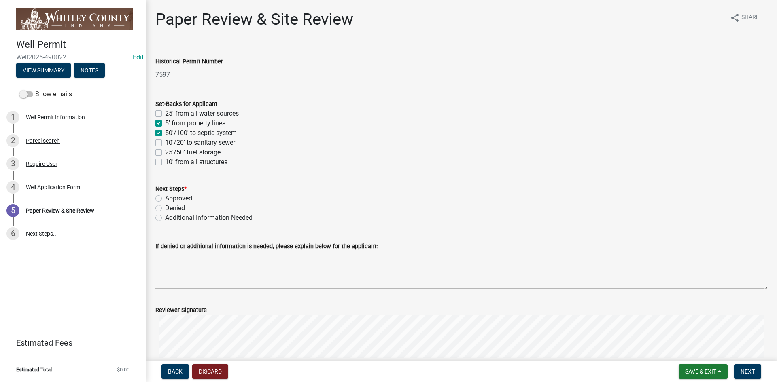
checkbox input "false"
click at [165, 160] on label "10' from all structures" at bounding box center [196, 162] width 62 height 10
click at [165, 160] on input "10' from all structures" at bounding box center [167, 159] width 5 height 5
checkbox input "true"
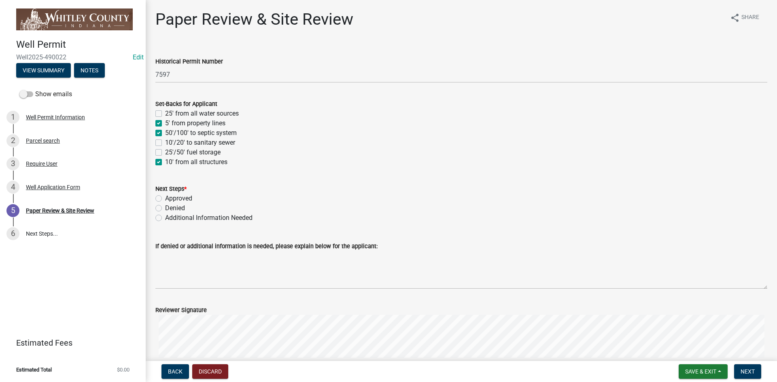
checkbox input "false"
checkbox input "true"
checkbox input "false"
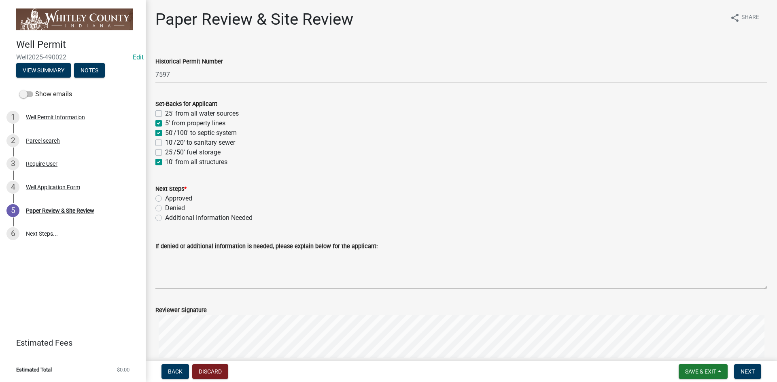
checkbox input "true"
click at [165, 199] on label "Approved" at bounding box center [178, 199] width 27 height 10
click at [165, 199] on input "Approved" at bounding box center [167, 196] width 5 height 5
radio input "true"
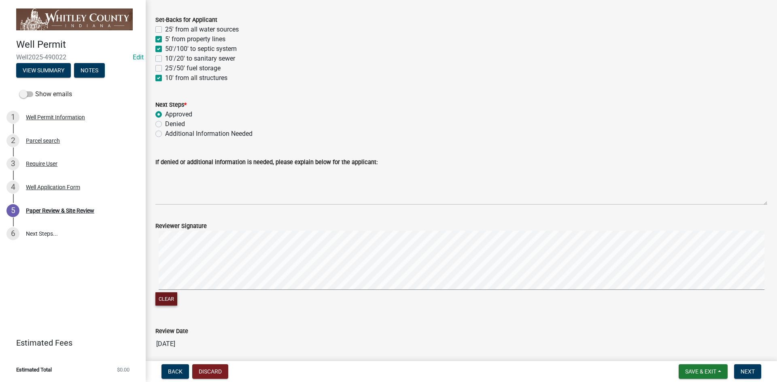
scroll to position [162, 0]
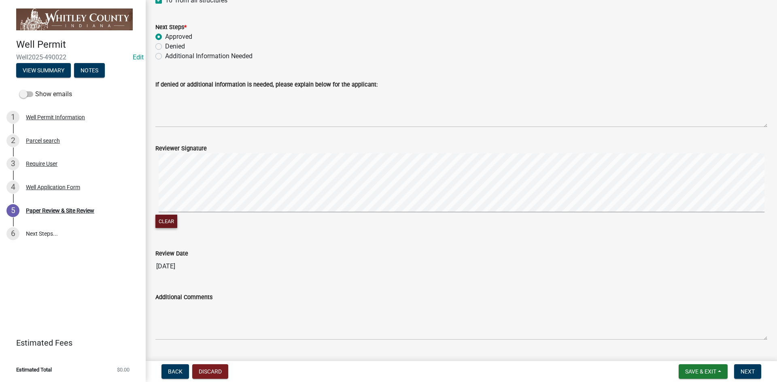
click at [231, 144] on form "Reviewer Signature Clear" at bounding box center [461, 182] width 612 height 96
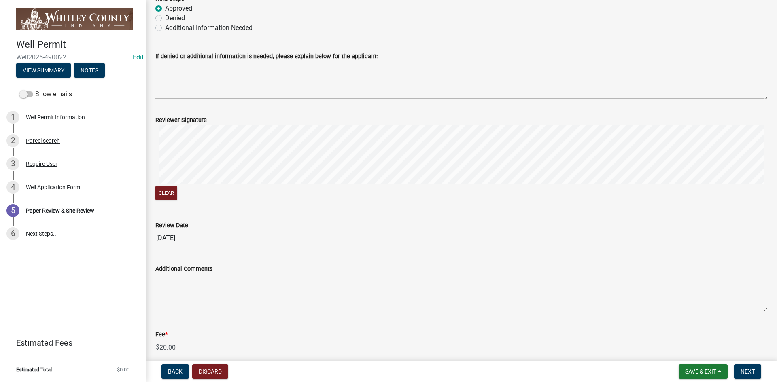
scroll to position [227, 0]
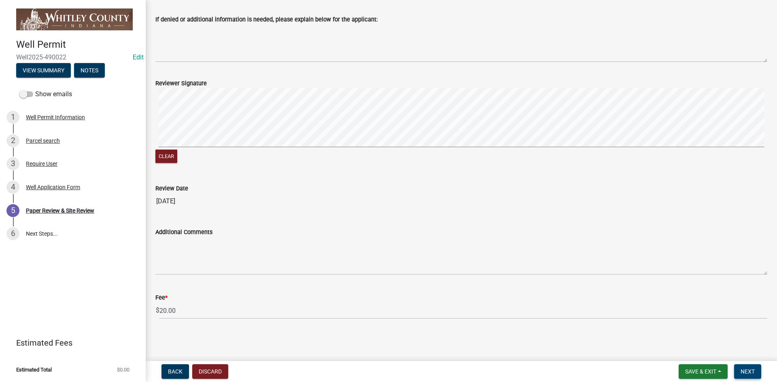
click at [752, 372] on span "Next" at bounding box center [747, 372] width 14 height 6
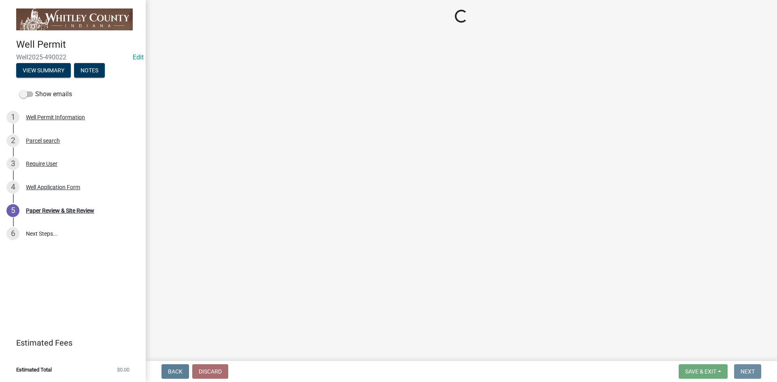
scroll to position [0, 0]
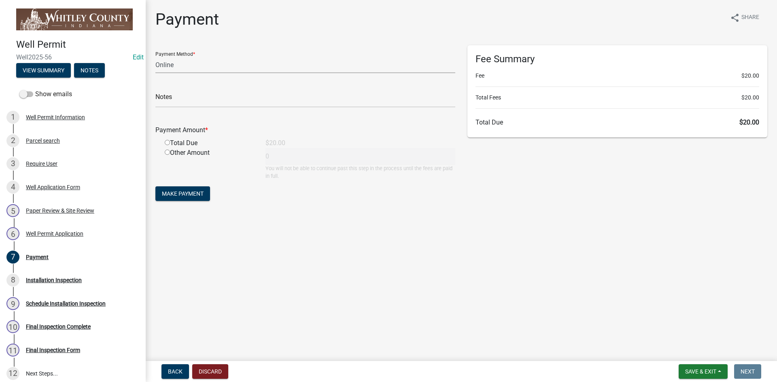
click at [161, 65] on select "Credit Card POS Check Cash Online" at bounding box center [305, 65] width 300 height 17
select select "0: 2"
click at [155, 57] on select "Credit Card POS Check Cash Online" at bounding box center [305, 65] width 300 height 17
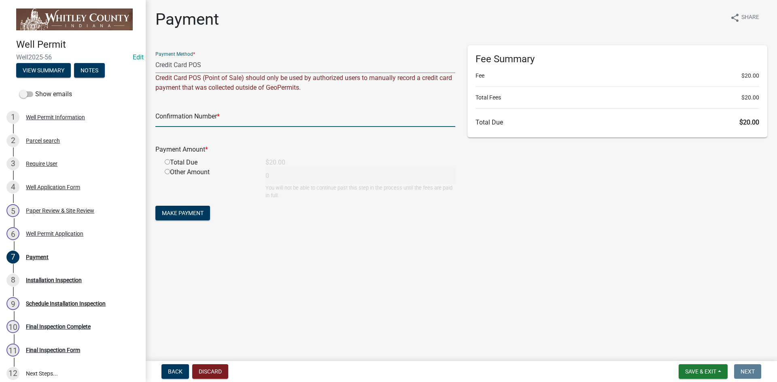
click at [164, 124] on input "text" at bounding box center [305, 118] width 300 height 17
type input "0000"
click at [168, 161] on input "radio" at bounding box center [167, 161] width 5 height 5
radio input "true"
type input "20"
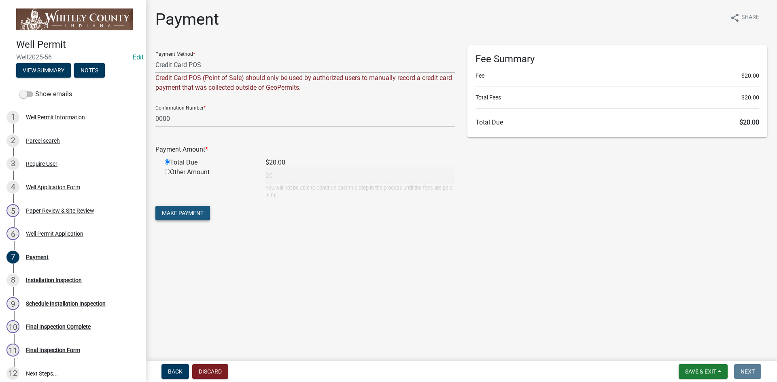
click at [171, 215] on span "Make Payment" at bounding box center [183, 213] width 42 height 6
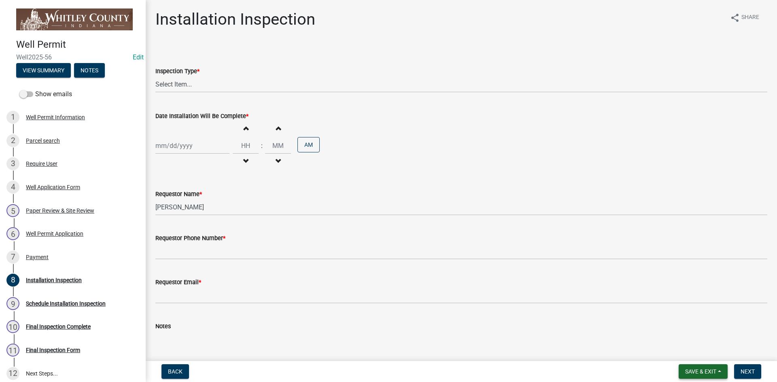
click at [704, 373] on span "Save & Exit" at bounding box center [700, 372] width 31 height 6
click at [698, 348] on button "Save & Exit" at bounding box center [695, 350] width 65 height 19
